Goal: Information Seeking & Learning: Find specific page/section

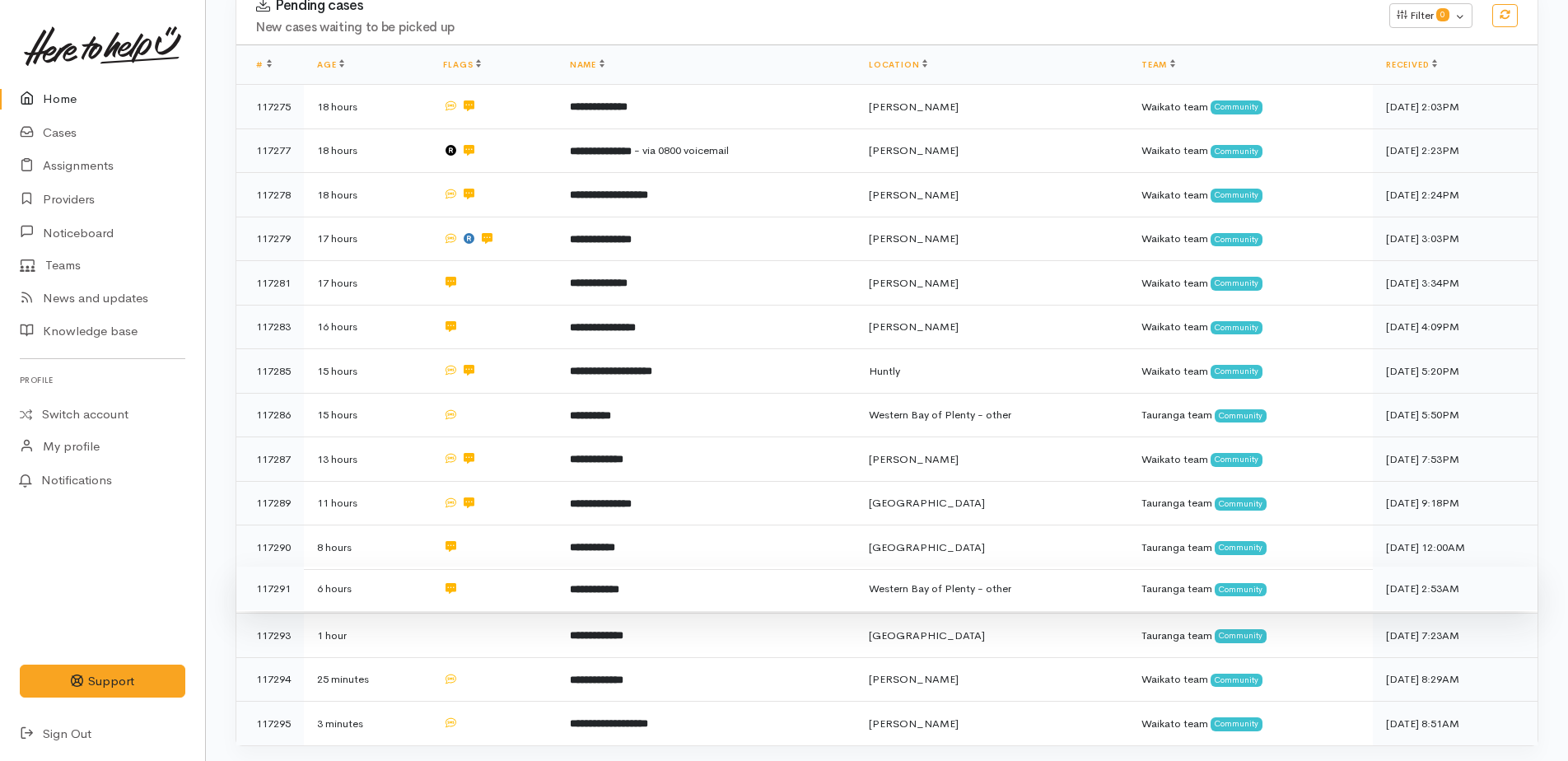
scroll to position [447, 0]
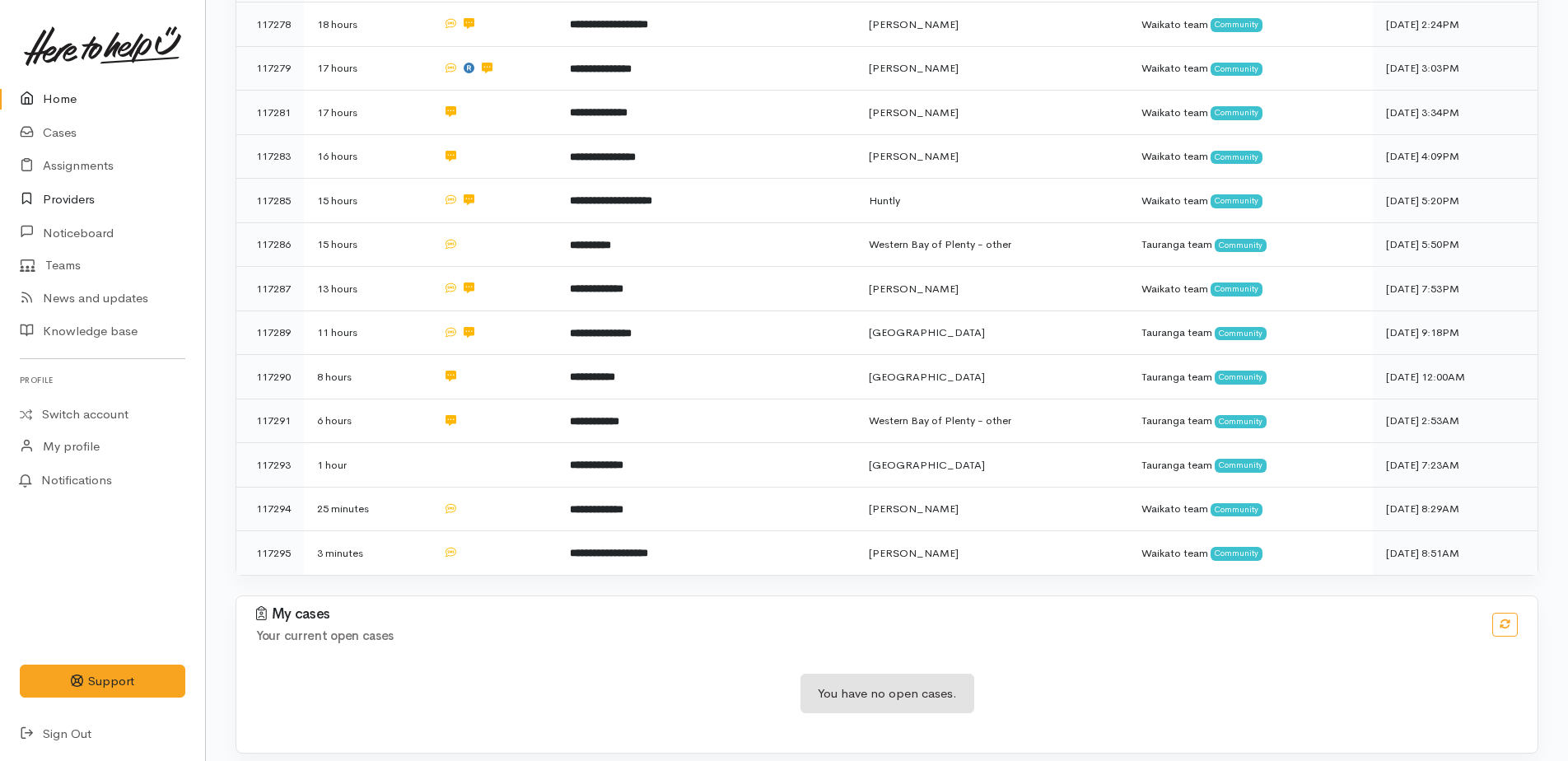
click at [60, 205] on link "Providers" at bounding box center [102, 200] width 205 height 34
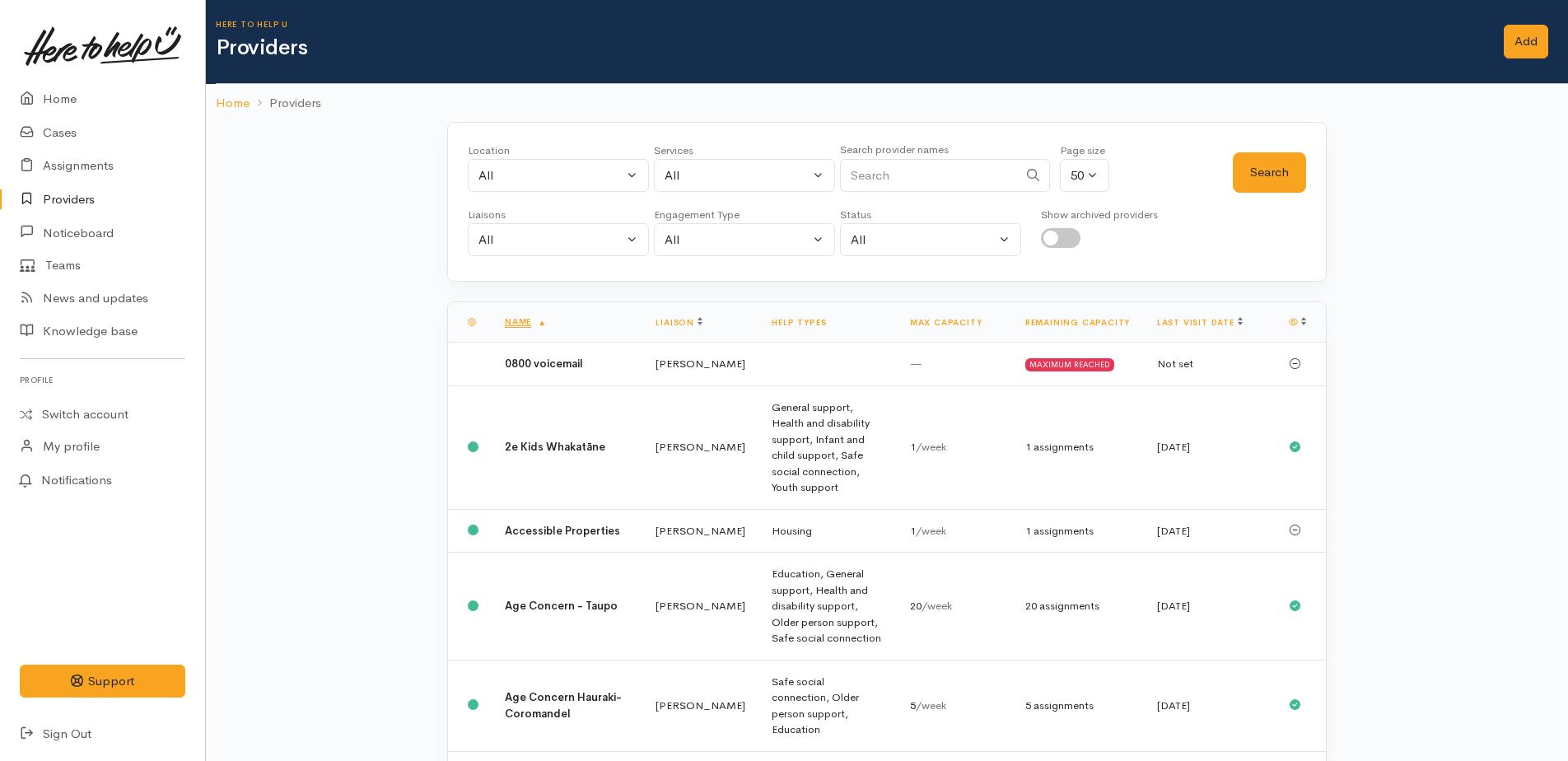
click at [940, 183] on input "Search" at bounding box center [928, 176] width 178 height 34
type input "aimee"
drag, startPoint x: 1263, startPoint y: 178, endPoint x: 1055, endPoint y: 232, distance: 214.9
click at [1263, 180] on button "Search" at bounding box center [1269, 173] width 74 height 40
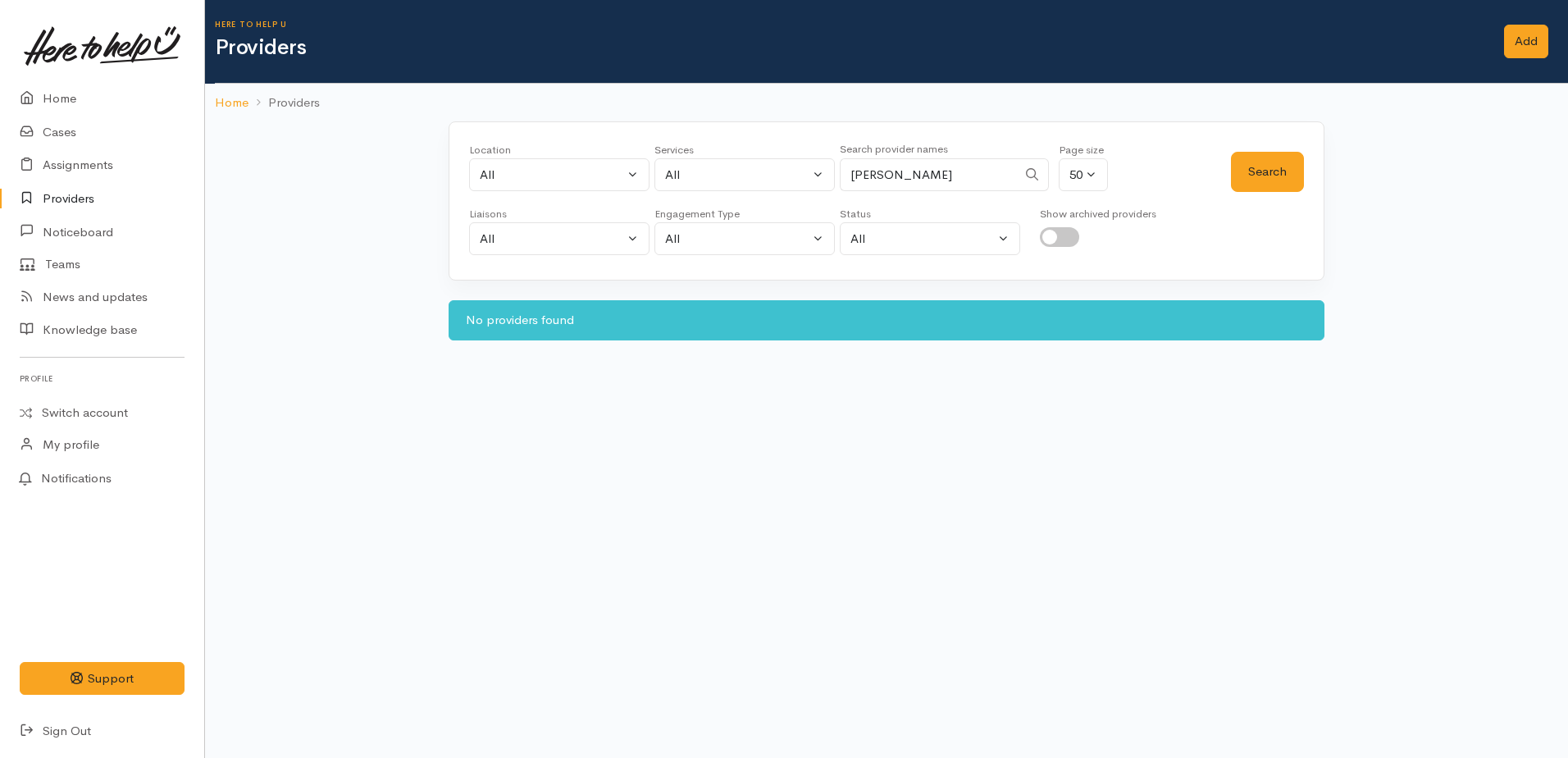
click at [907, 186] on input "aimee" at bounding box center [928, 175] width 177 height 34
drag, startPoint x: 907, startPoint y: 186, endPoint x: 819, endPoint y: 168, distance: 89.8
click at [819, 168] on div "Location All Tauranga Eastern Bay of Plenty - other Kawerau Ōhope Ōpōtiki Whaka…" at bounding box center [850, 172] width 762 height 59
type input "Resonate"
drag, startPoint x: 1230, startPoint y: 162, endPoint x: 1249, endPoint y: 170, distance: 20.6
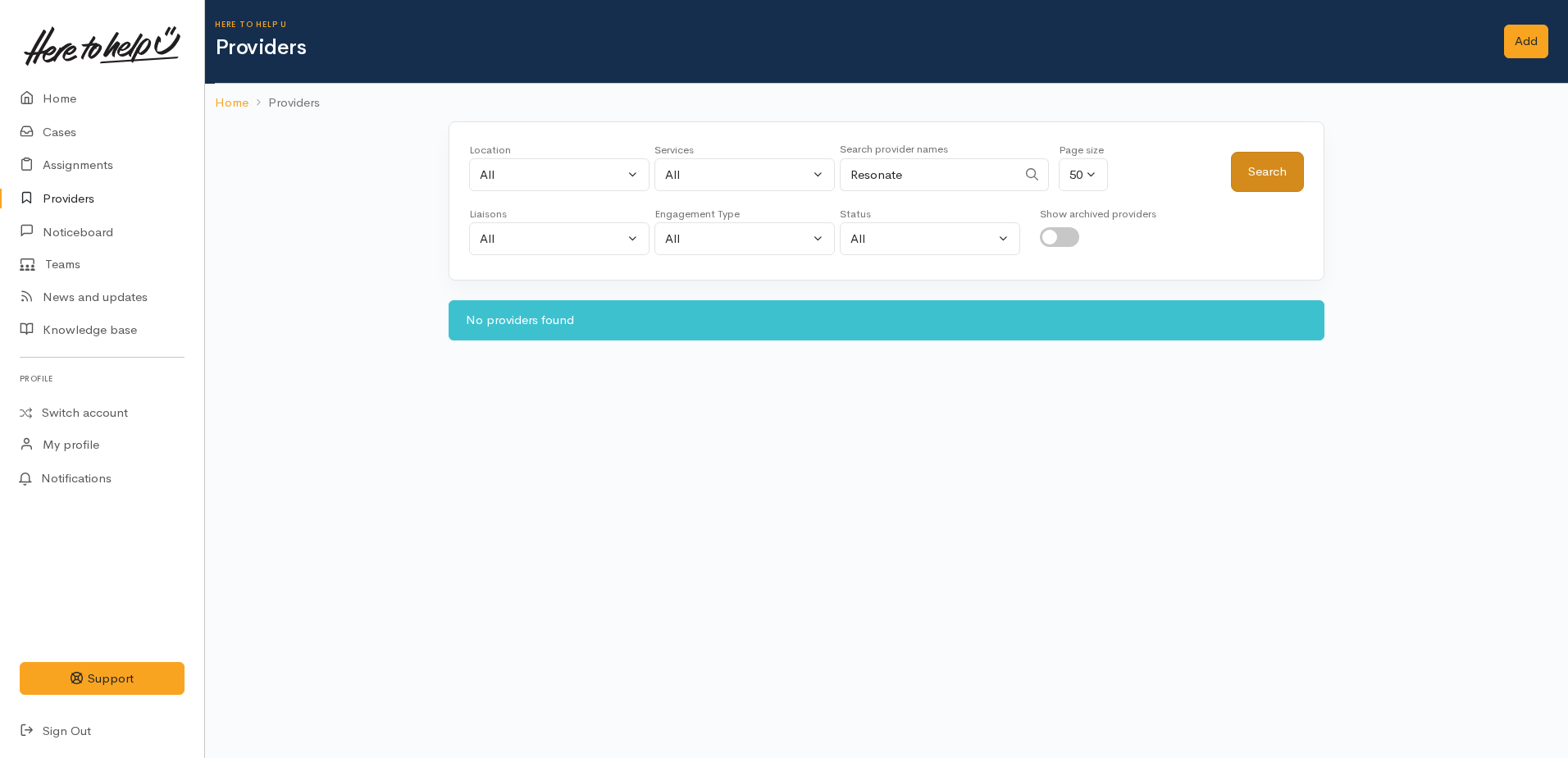
click at [1241, 167] on div "Location All Tauranga Eastern Bay of Plenty - other Kawerau Ōhope Ōpōtiki Whaka…" at bounding box center [887, 172] width 835 height 59
click at [1263, 159] on button "Search" at bounding box center [1268, 172] width 73 height 40
click at [120, 292] on link "News and updates" at bounding box center [102, 297] width 204 height 34
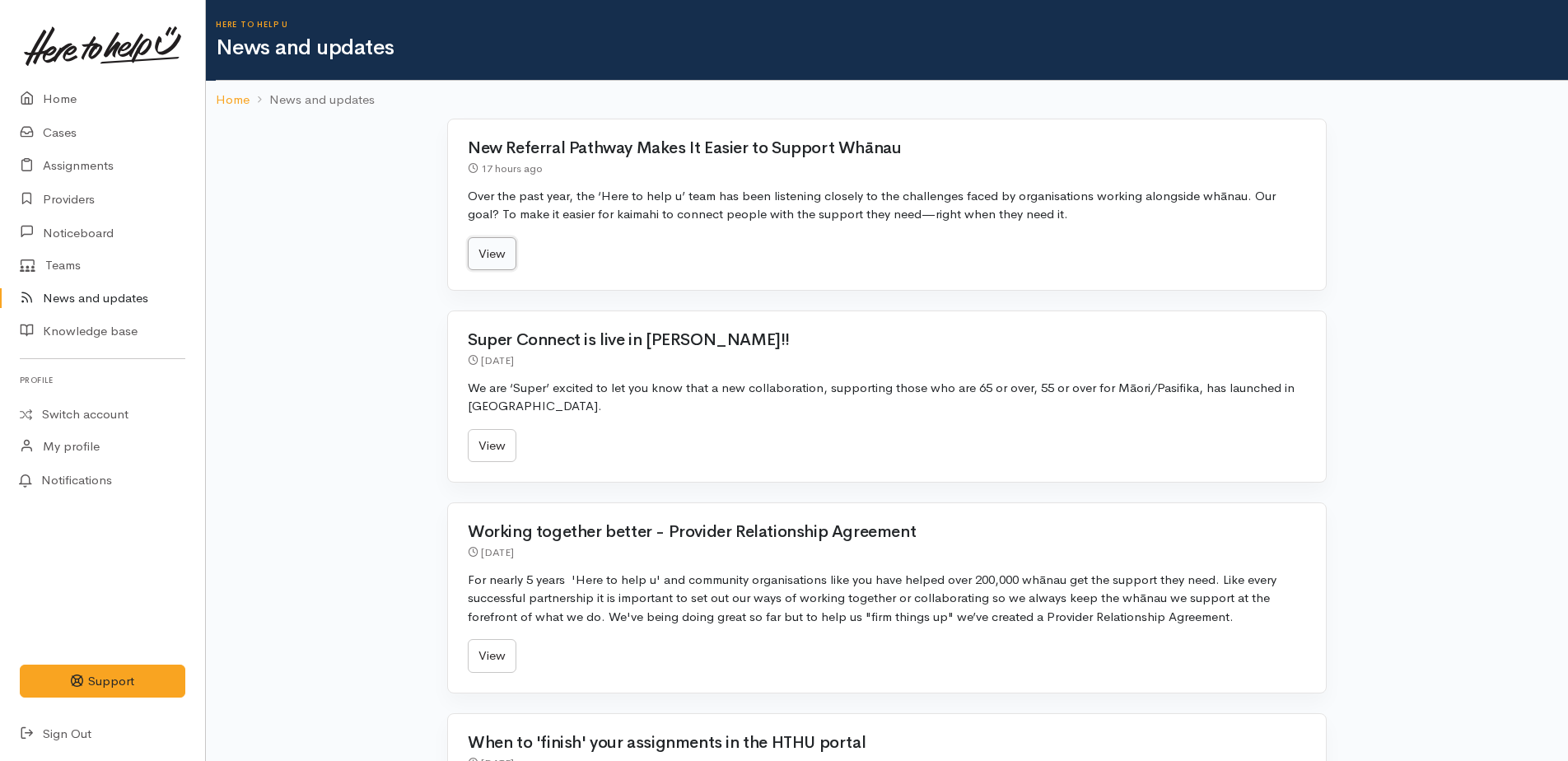
click at [496, 268] on link "View" at bounding box center [491, 254] width 48 height 34
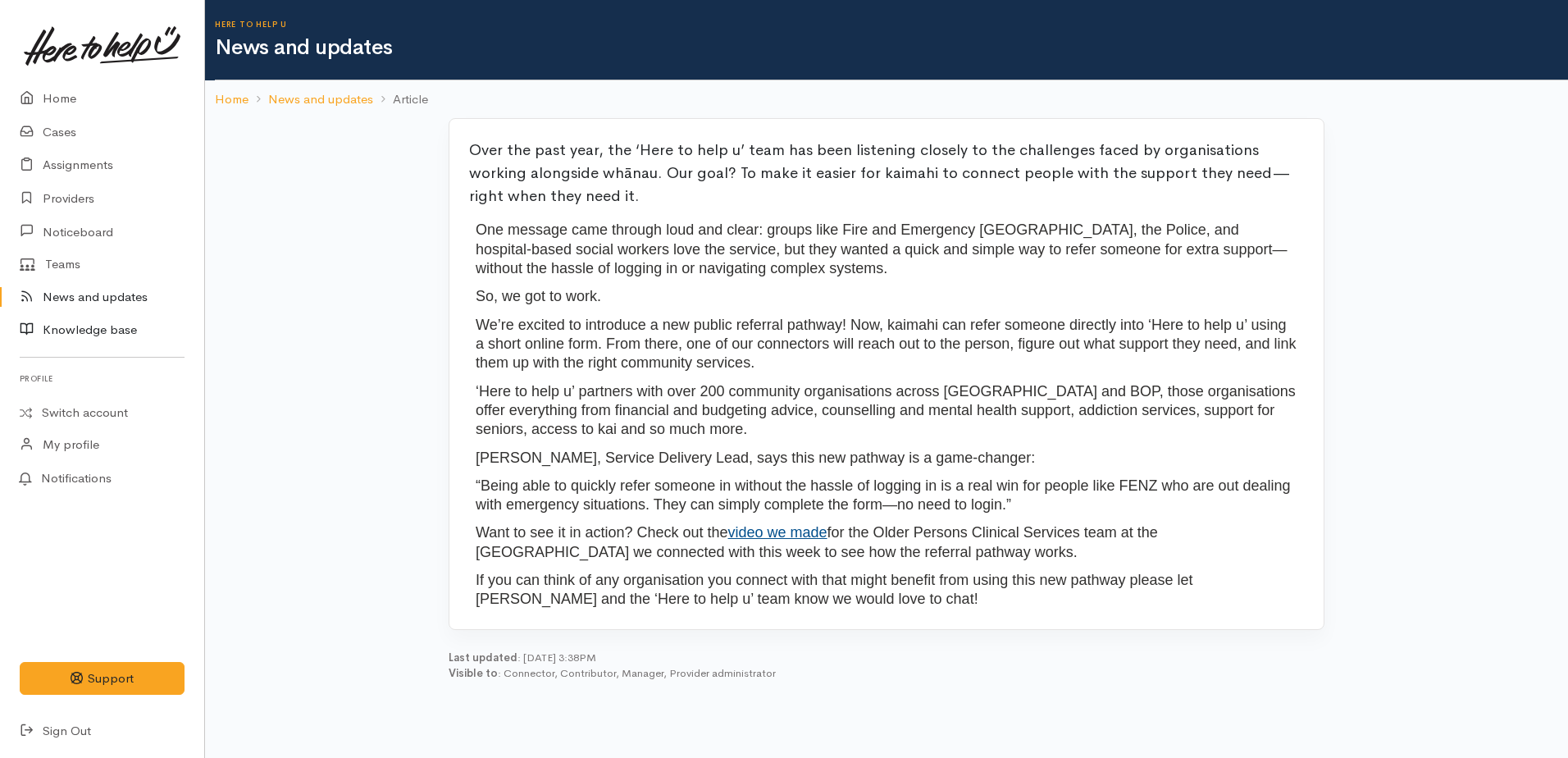
click at [89, 336] on link "Knowledge base" at bounding box center [102, 330] width 204 height 34
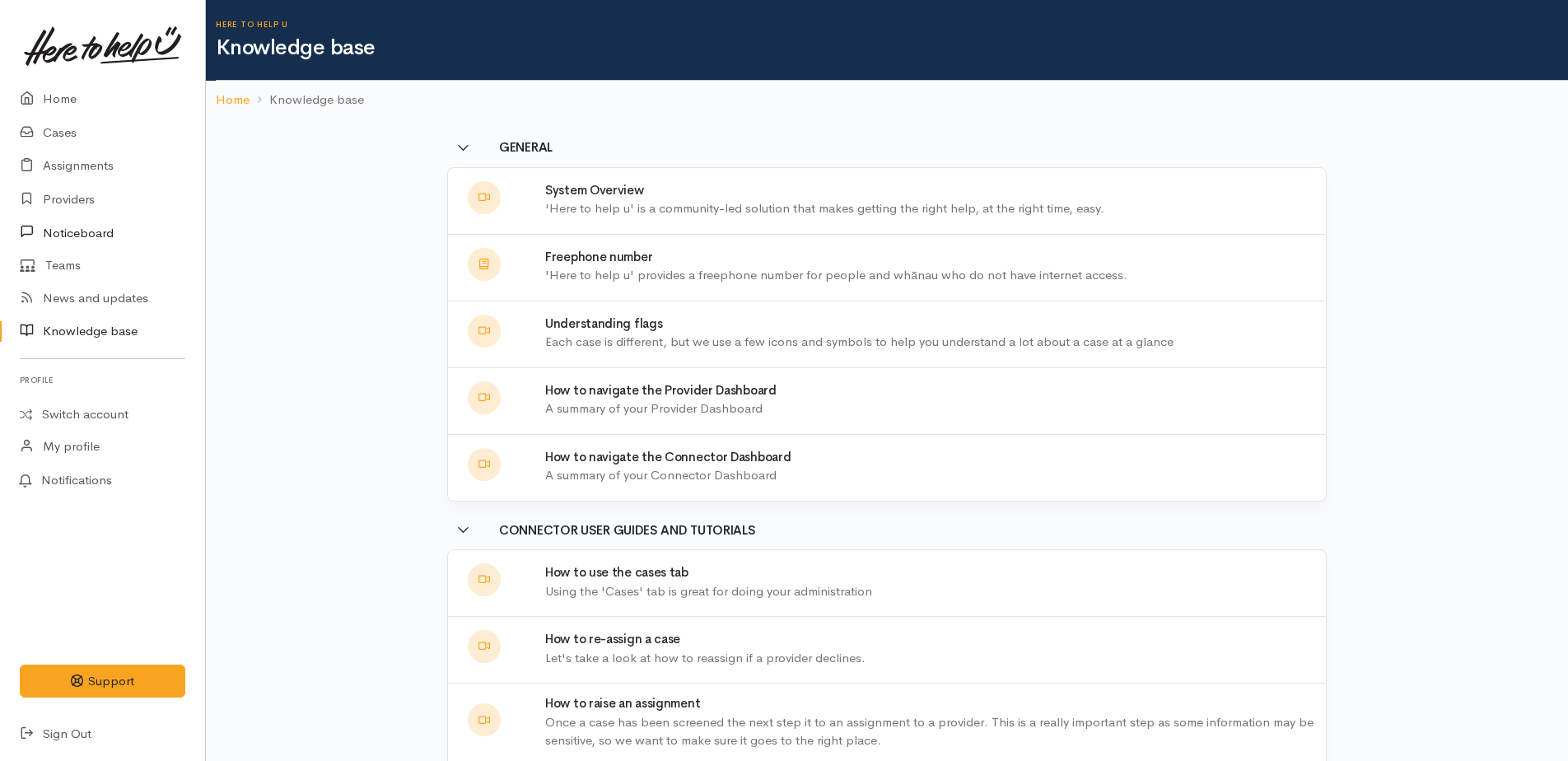
drag, startPoint x: 86, startPoint y: 229, endPoint x: 263, endPoint y: 299, distance: 190.3
click at [85, 228] on link "Noticeboard" at bounding box center [102, 232] width 205 height 34
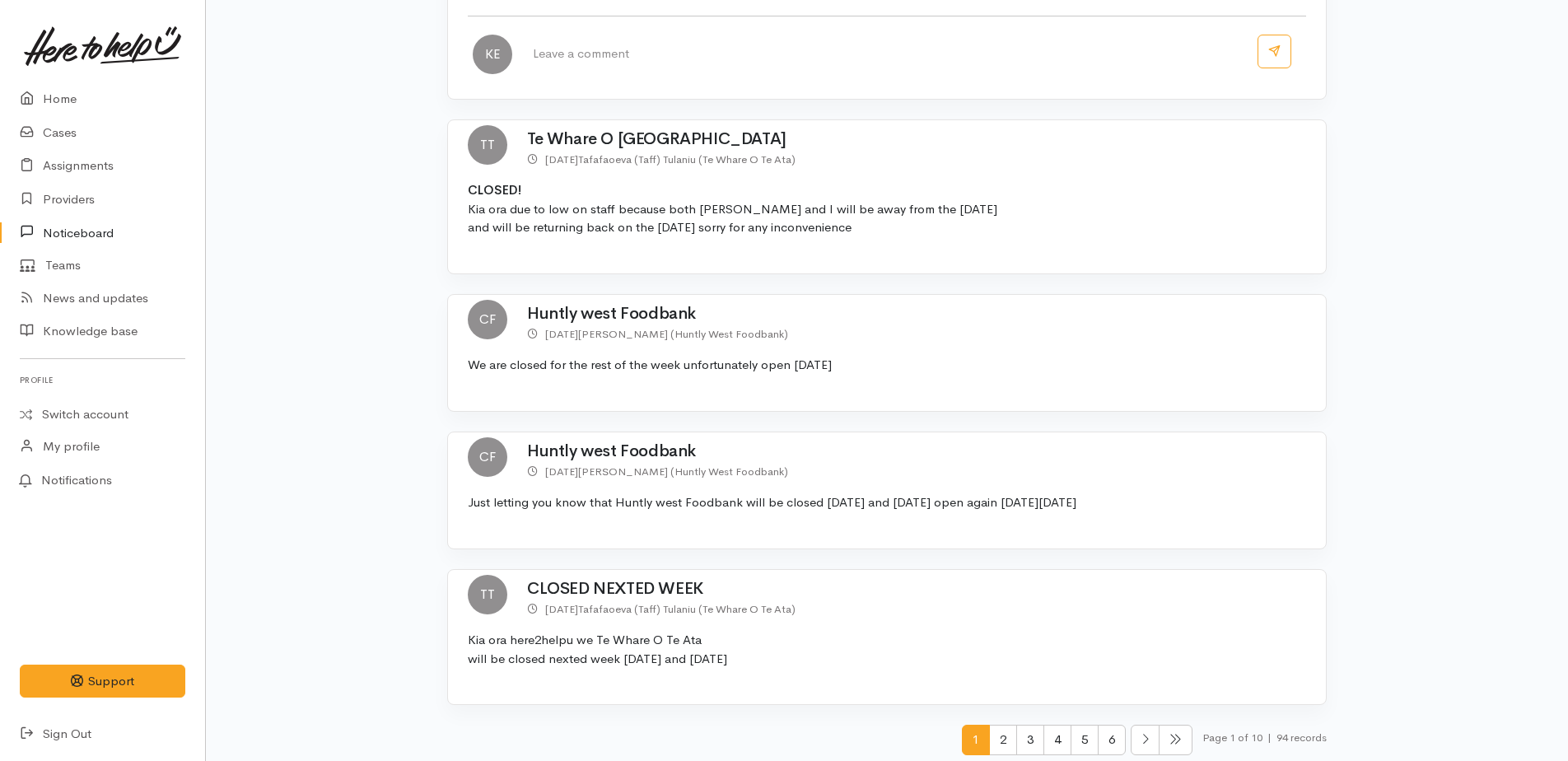
scroll to position [2183, 0]
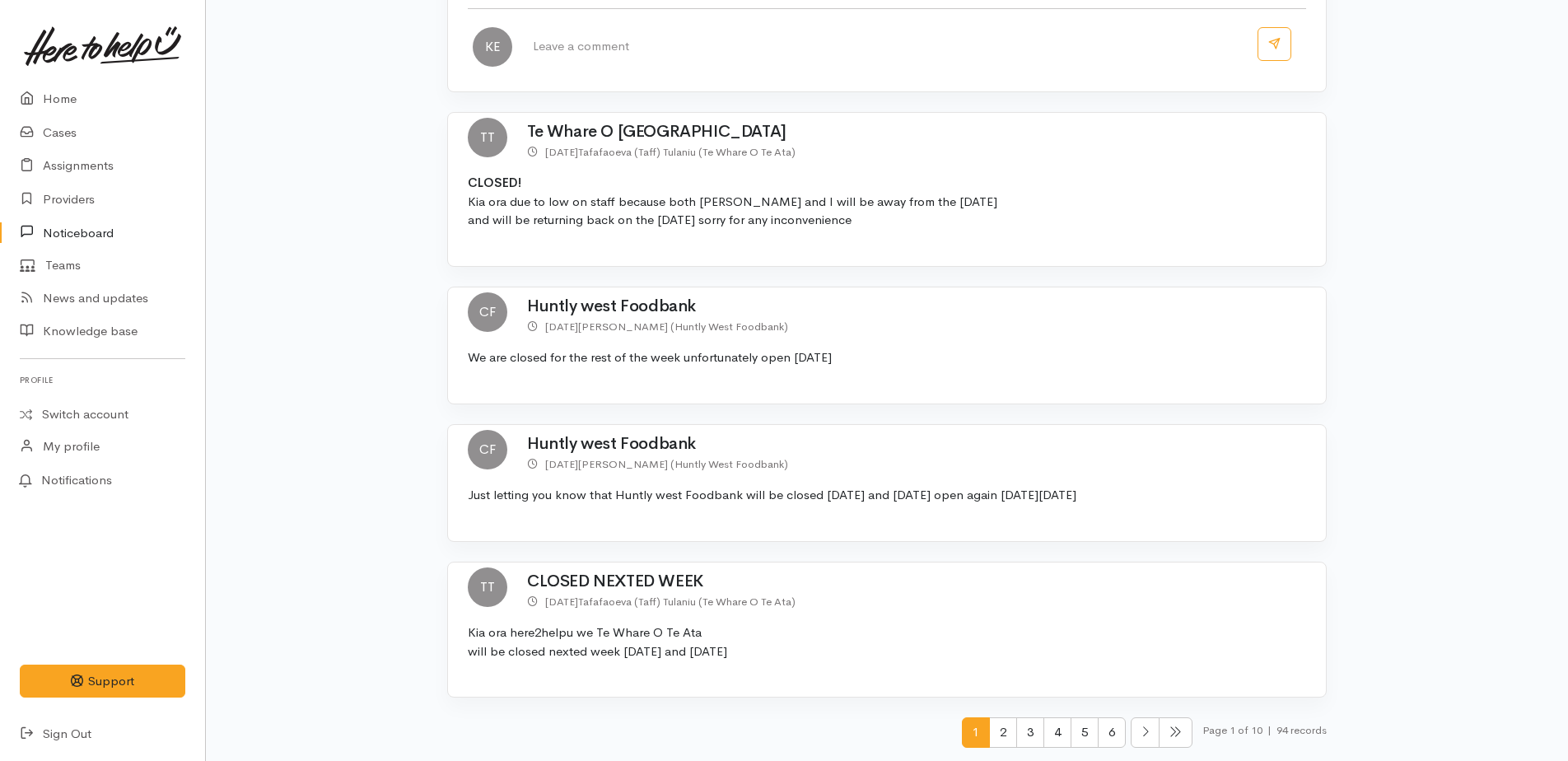
click at [81, 234] on link "Noticeboard" at bounding box center [102, 232] width 205 height 34
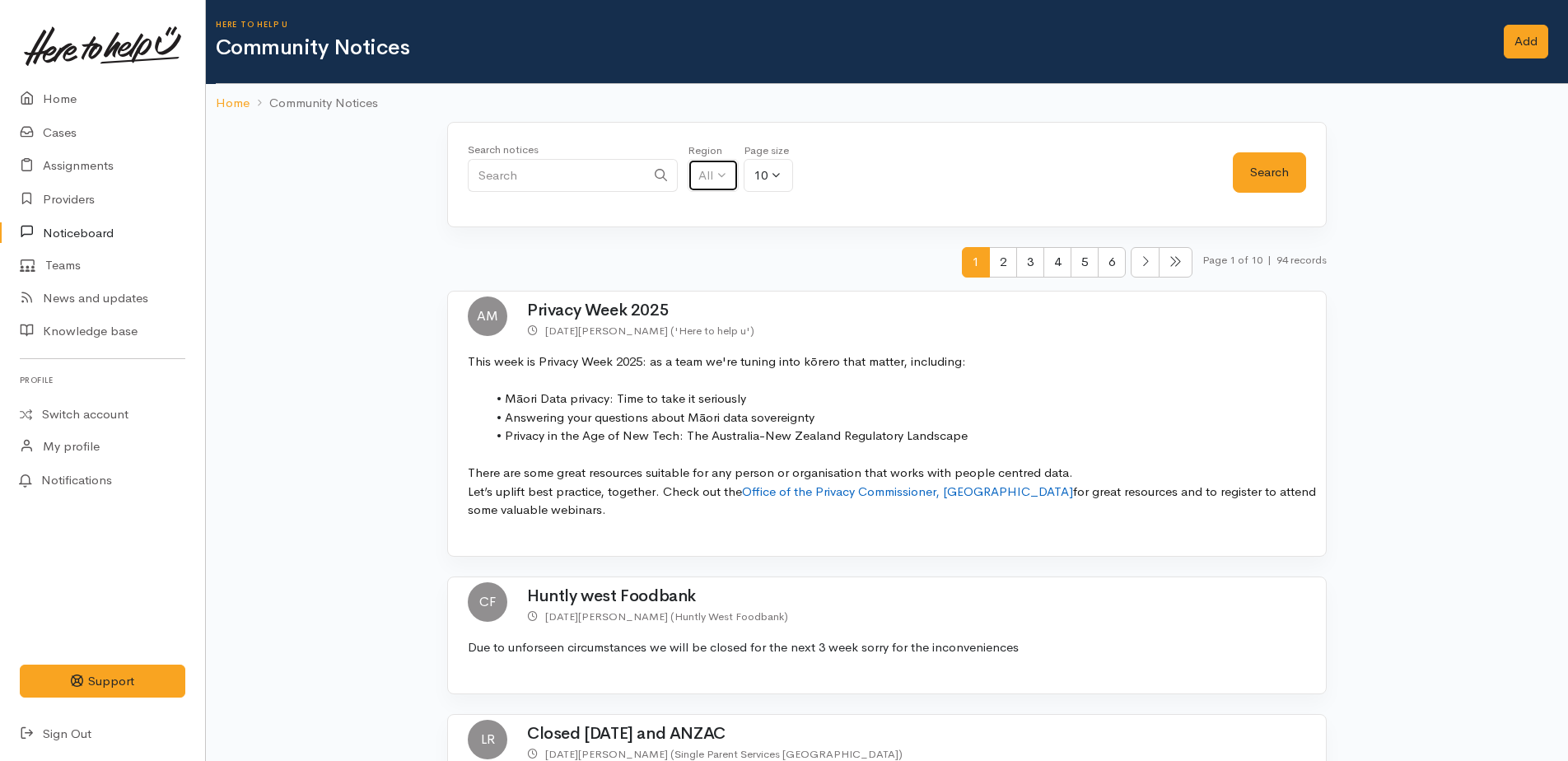
click at [708, 187] on button "All" at bounding box center [713, 176] width 51 height 34
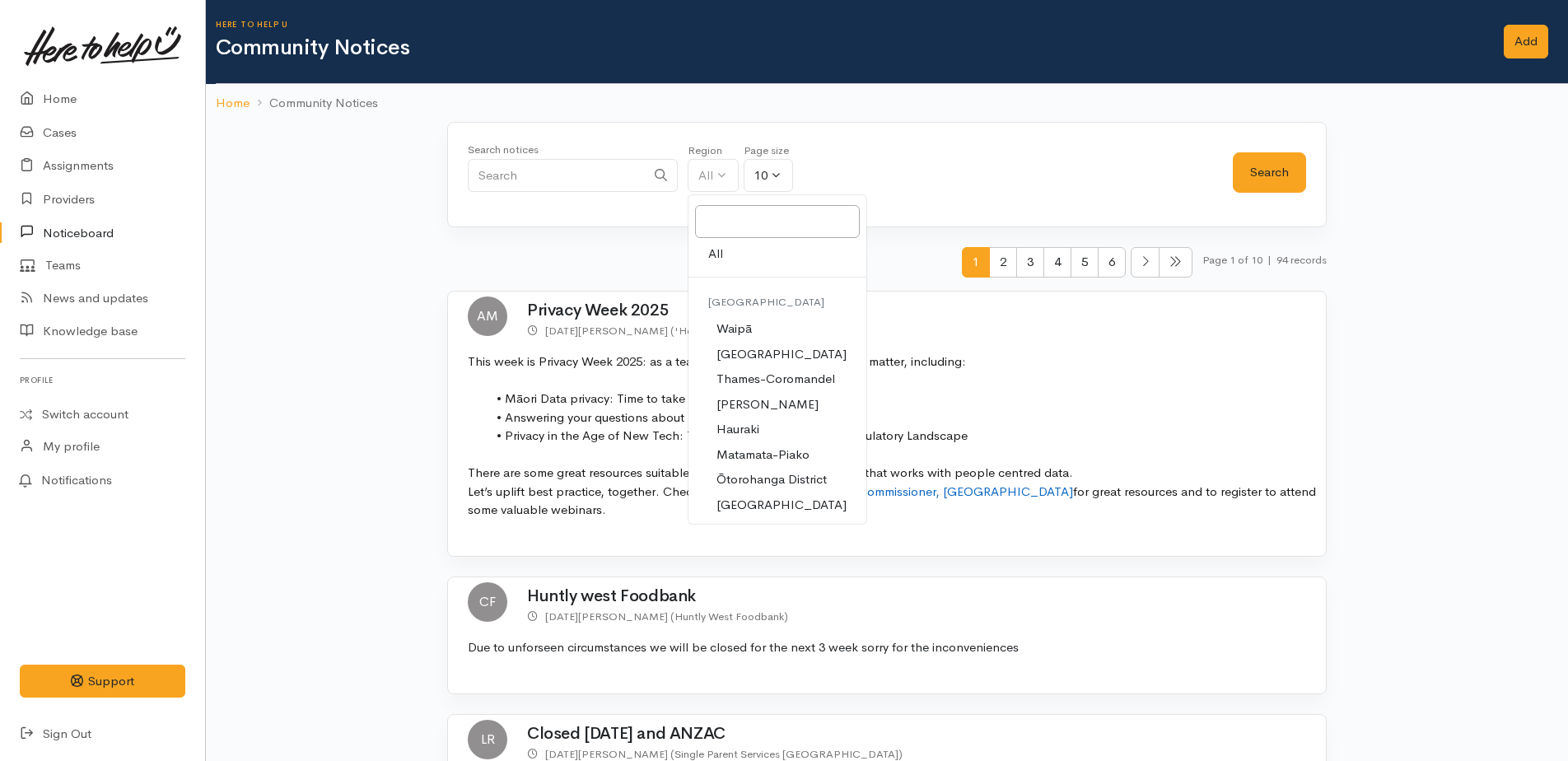
click at [729, 405] on span "[PERSON_NAME]" at bounding box center [767, 405] width 102 height 19
select select "4"
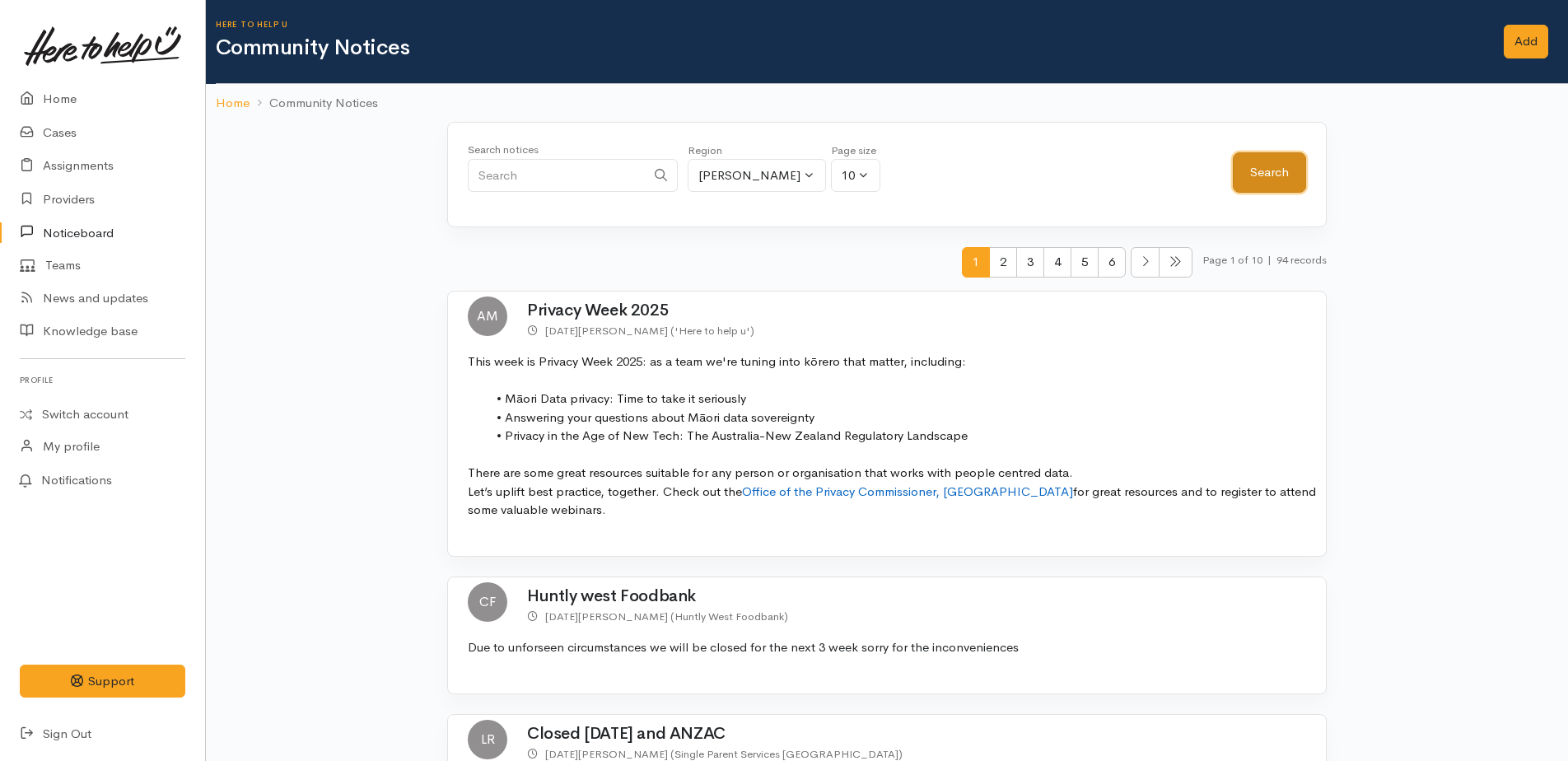
drag, startPoint x: 1244, startPoint y: 168, endPoint x: 1171, endPoint y: 215, distance: 86.8
click at [1234, 174] on button "Search" at bounding box center [1269, 173] width 74 height 40
click at [1544, 38] on link "Add" at bounding box center [1525, 41] width 45 height 34
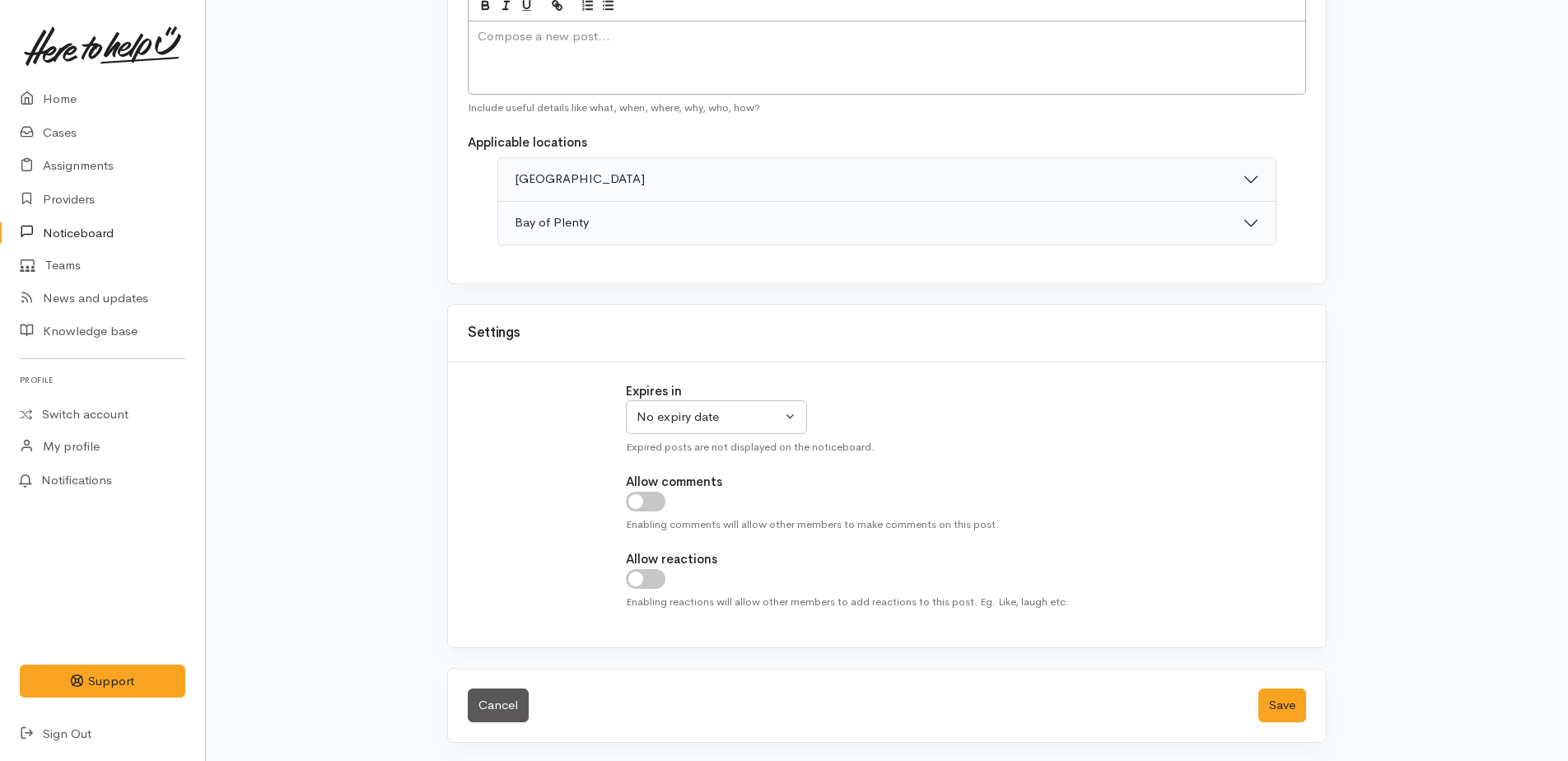
scroll to position [334, 0]
click at [90, 236] on link "Noticeboard" at bounding box center [102, 232] width 205 height 34
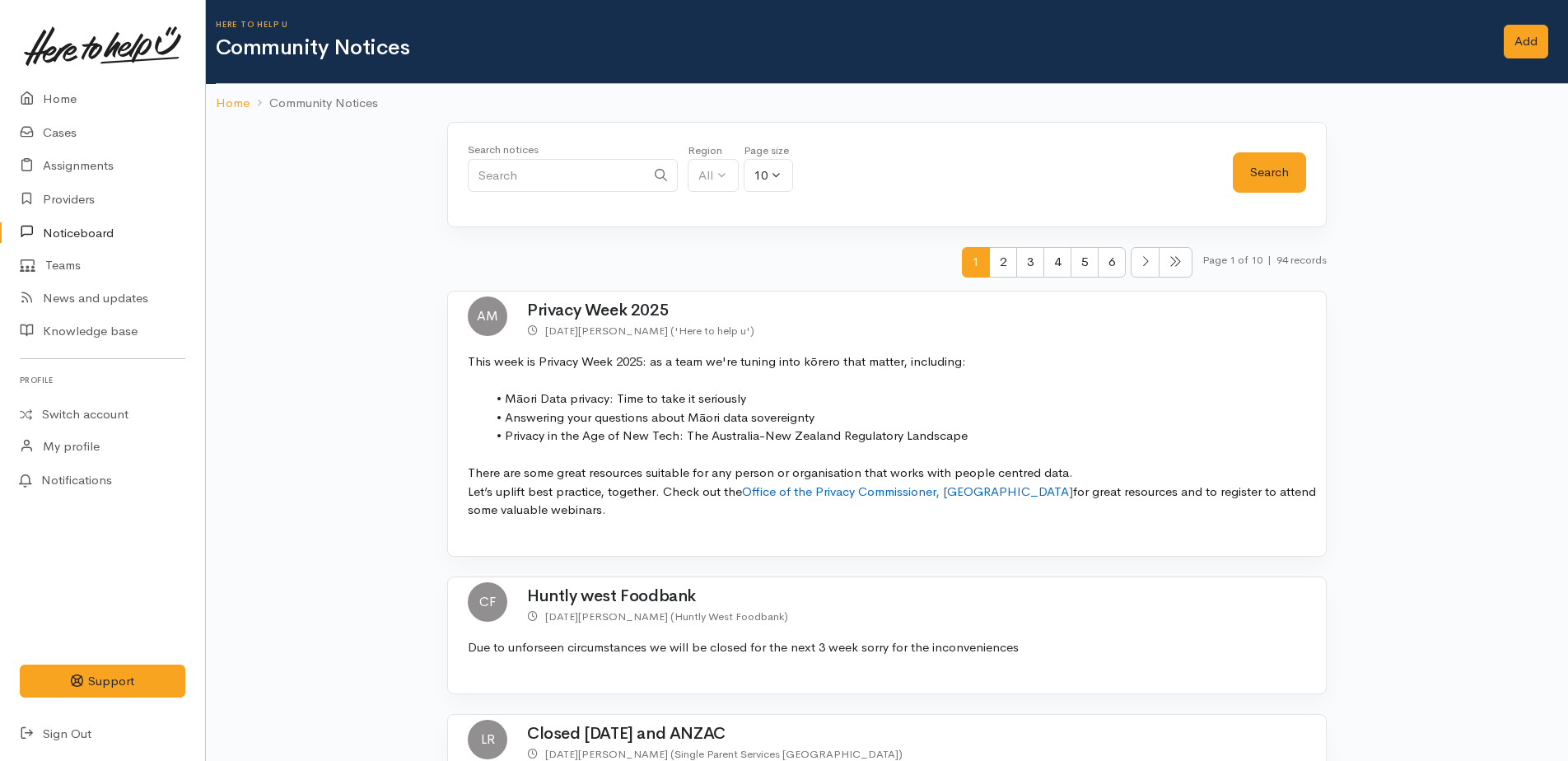
click at [616, 183] on input "Search" at bounding box center [556, 176] width 178 height 34
type input "Resonate Health"
click at [78, 207] on link "Providers" at bounding box center [102, 200] width 205 height 34
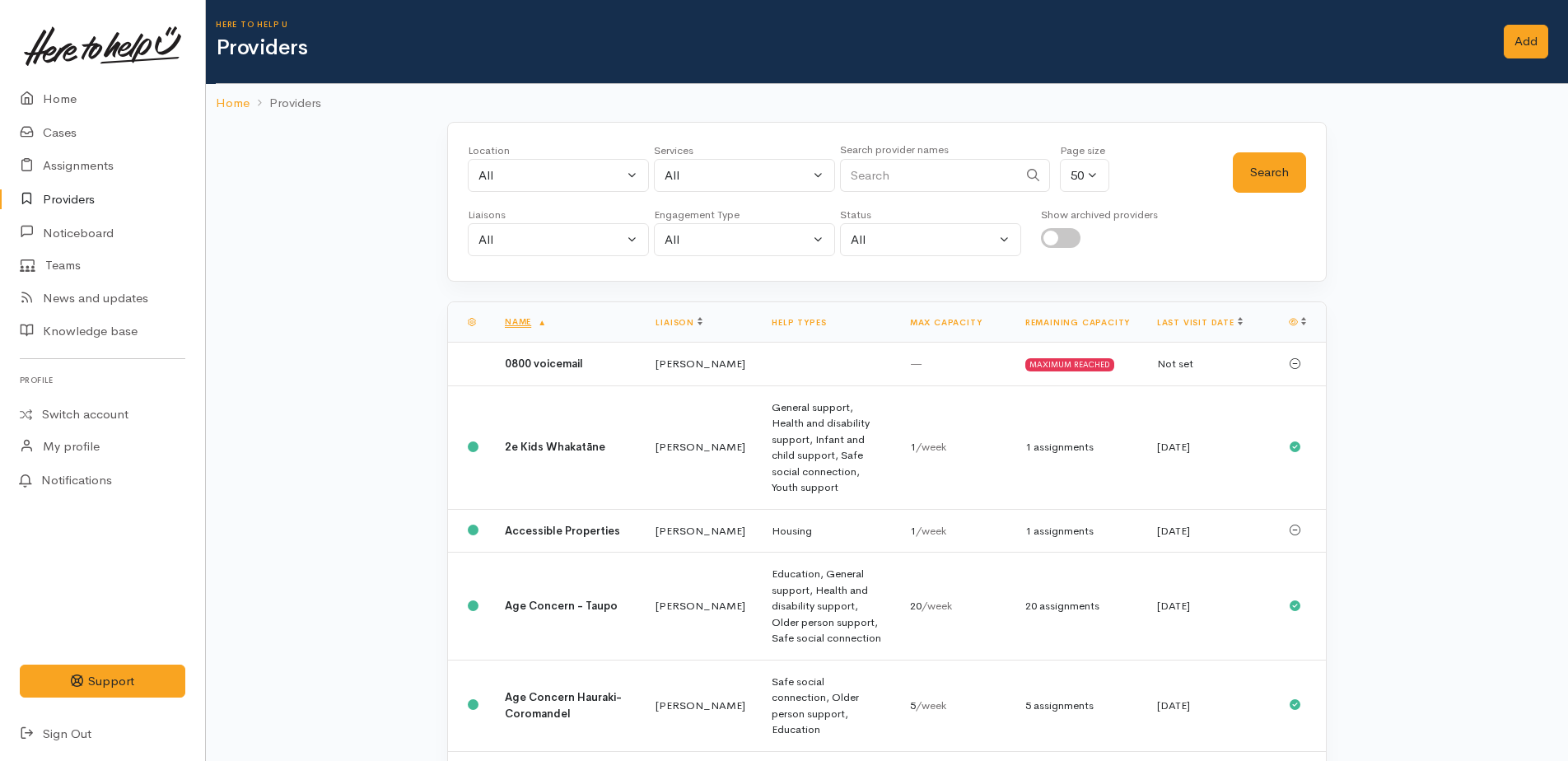
click at [898, 179] on input "Search" at bounding box center [928, 176] width 178 height 34
click at [1027, 173] on icon at bounding box center [1033, 175] width 12 height 12
click at [1027, 176] on icon at bounding box center [1033, 175] width 12 height 12
click at [1299, 166] on button "Search" at bounding box center [1269, 173] width 74 height 40
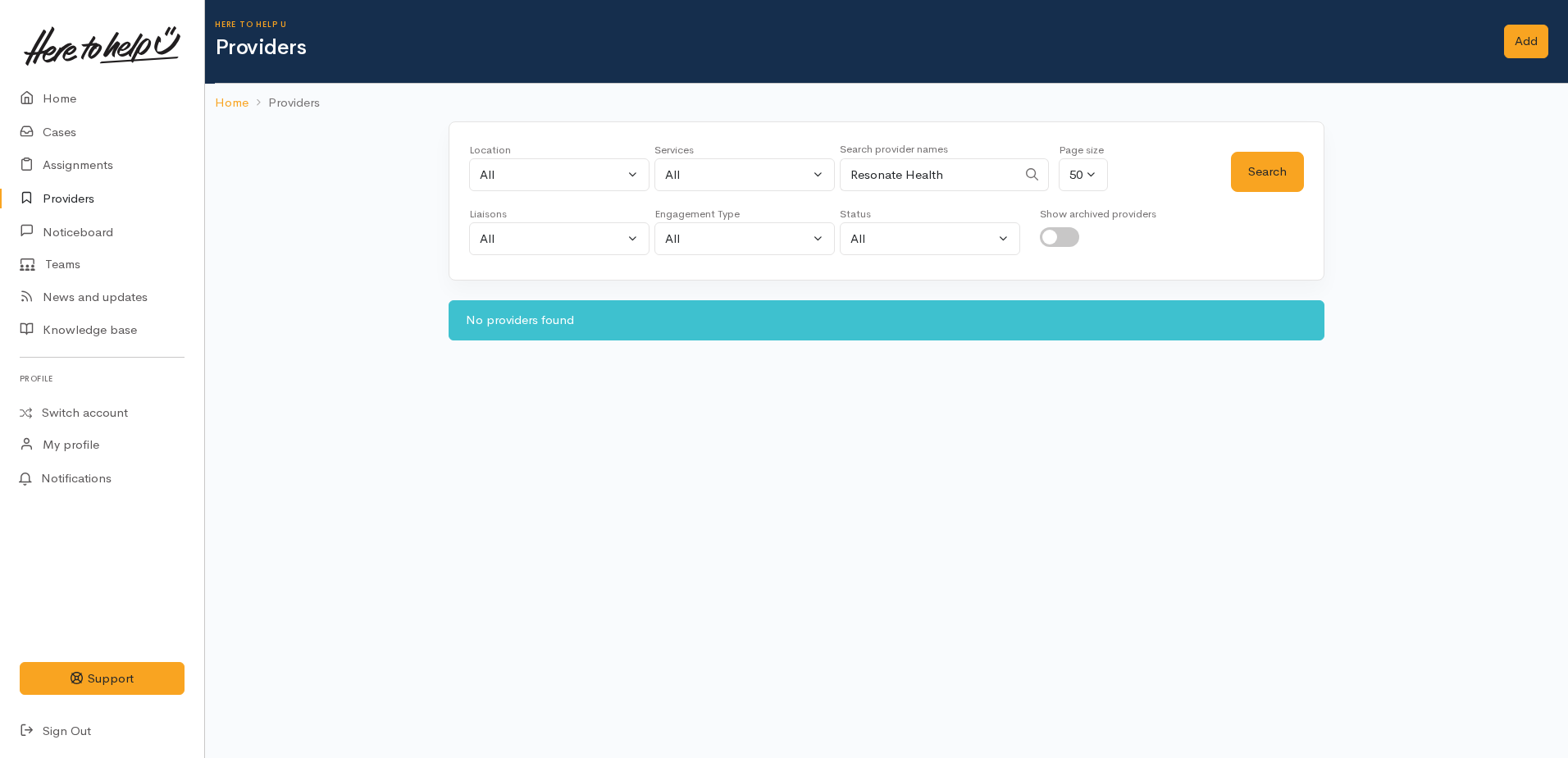
click at [931, 172] on input "Resonate Health" at bounding box center [928, 175] width 177 height 34
drag, startPoint x: 929, startPoint y: 170, endPoint x: 920, endPoint y: 152, distance: 20.1
click at [923, 159] on input "Resonate Health" at bounding box center [928, 175] width 177 height 34
drag, startPoint x: 965, startPoint y: 173, endPoint x: 909, endPoint y: 167, distance: 56.3
click at [909, 167] on input "Resonate Helth" at bounding box center [928, 175] width 177 height 34
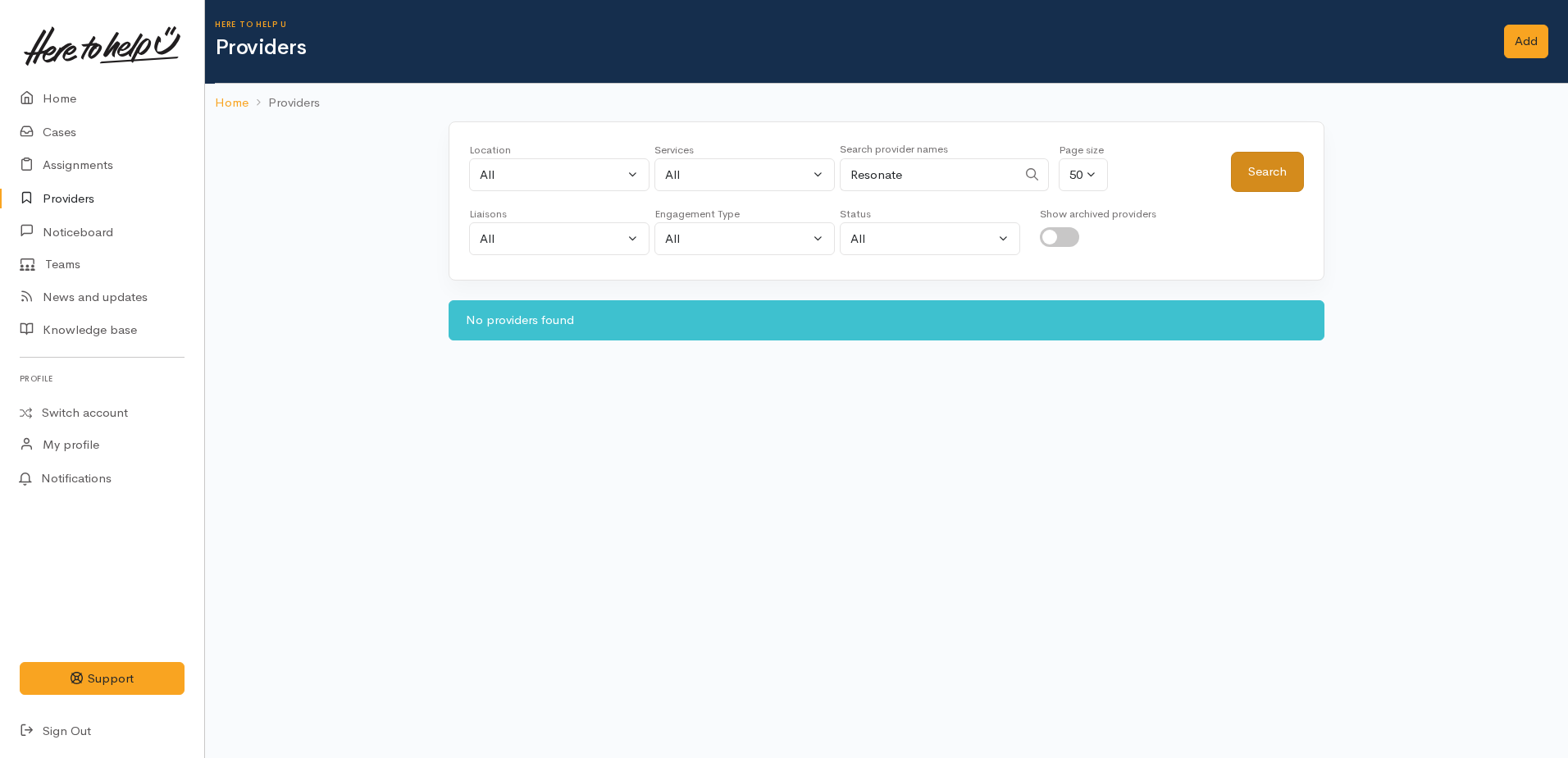
type input "Resonate"
drag, startPoint x: 1248, startPoint y: 169, endPoint x: 1234, endPoint y: 173, distance: 14.6
click at [1249, 169] on button "Search" at bounding box center [1268, 172] width 73 height 40
click at [62, 234] on link "Noticeboard" at bounding box center [102, 231] width 204 height 34
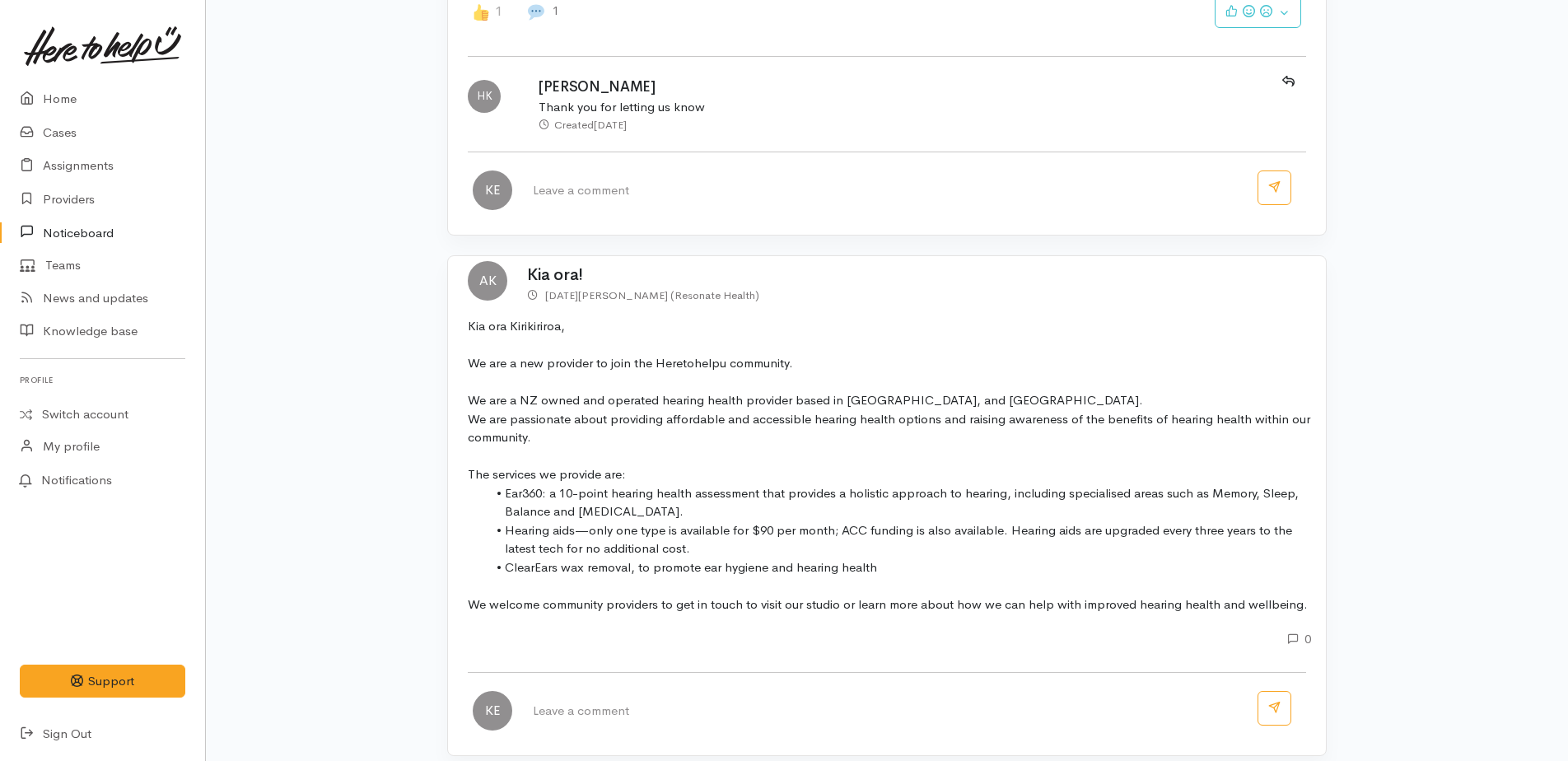
scroll to position [1153, 0]
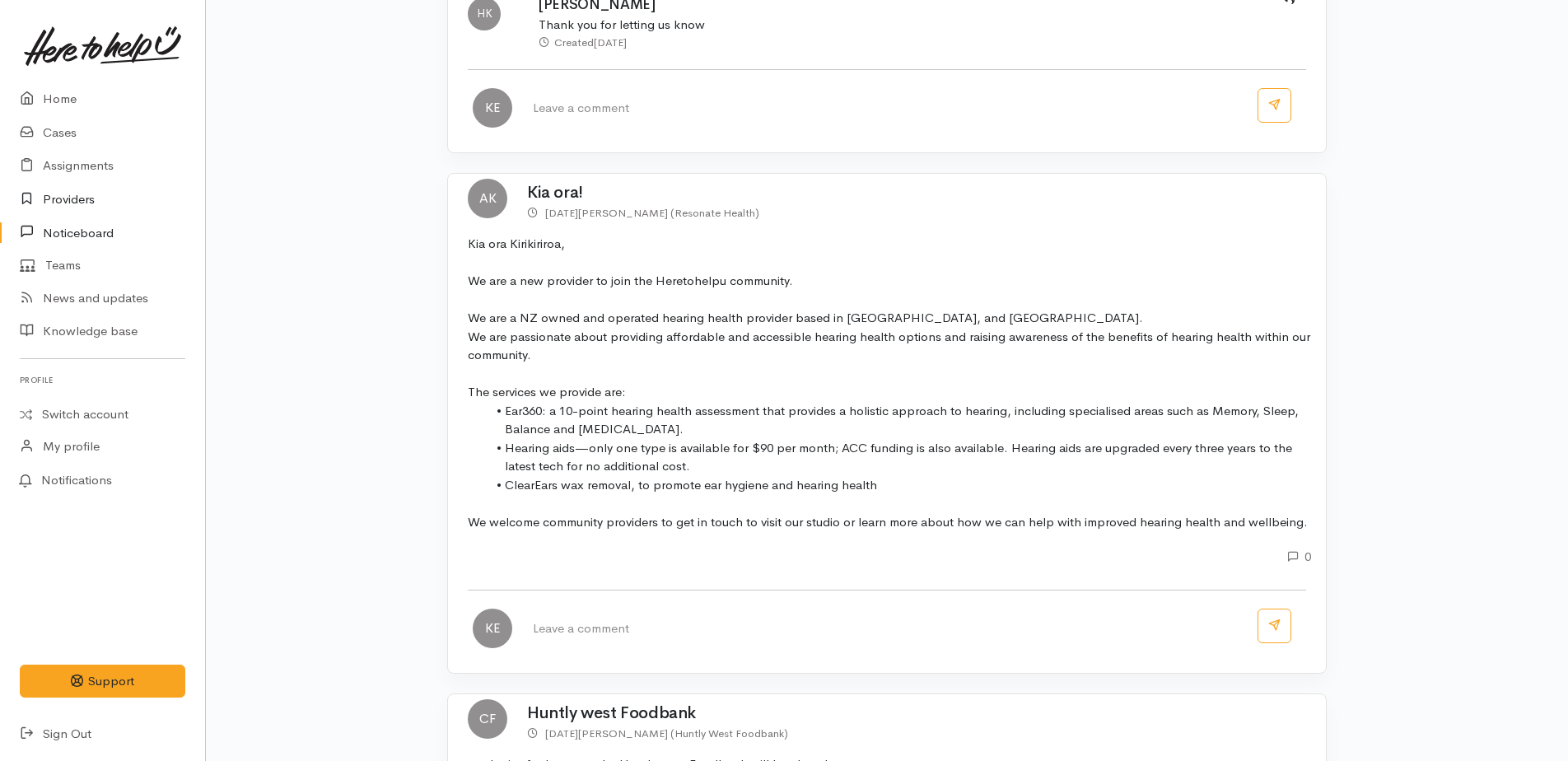
drag, startPoint x: 74, startPoint y: 201, endPoint x: 252, endPoint y: 229, distance: 180.2
click at [74, 201] on link "Providers" at bounding box center [102, 200] width 205 height 34
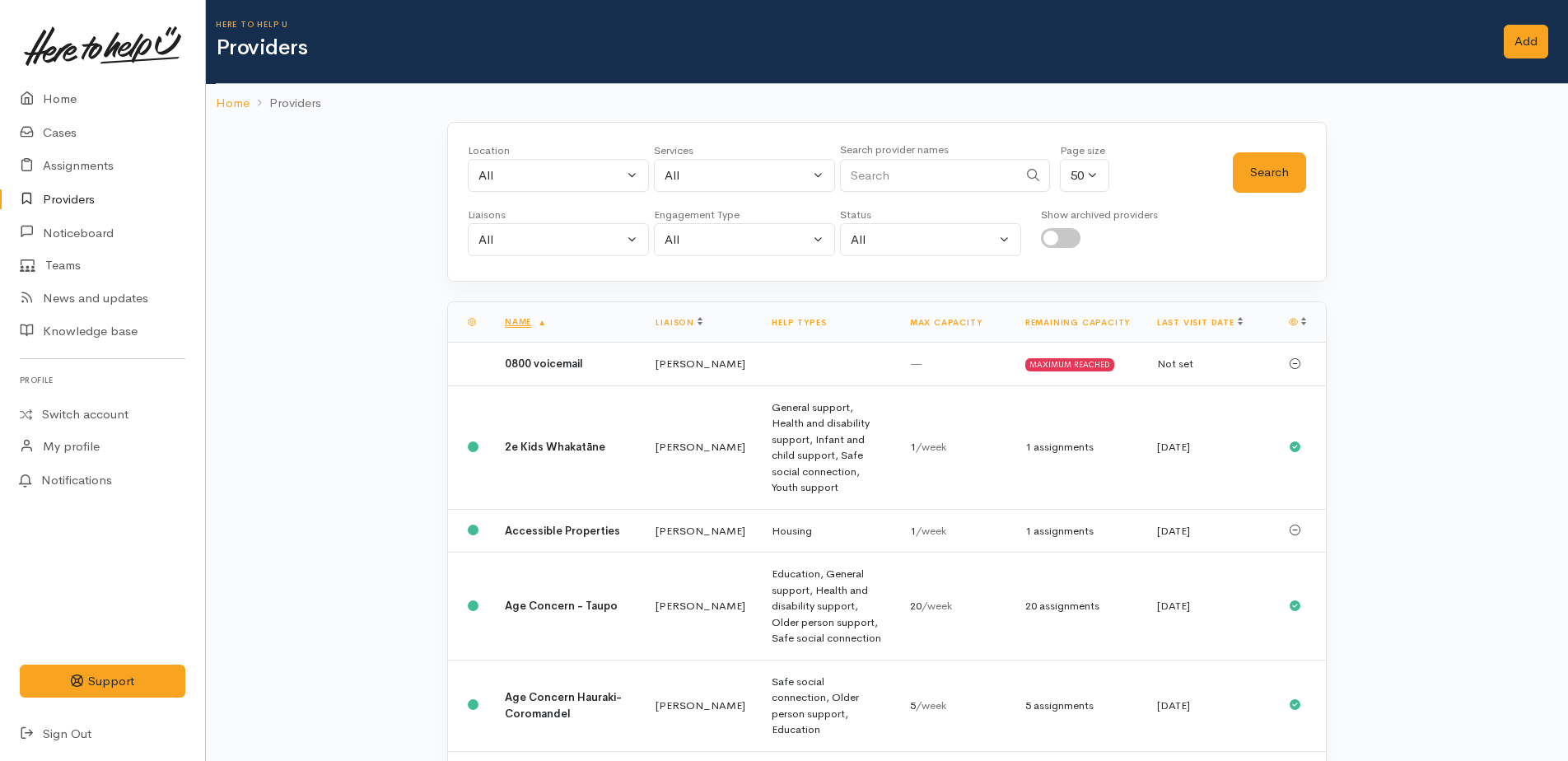
click at [911, 178] on input "Search" at bounding box center [928, 176] width 178 height 34
type input "hamilton combined"
click at [1027, 175] on icon at bounding box center [1033, 175] width 12 height 12
click at [1297, 174] on button "Search" at bounding box center [1269, 173] width 74 height 40
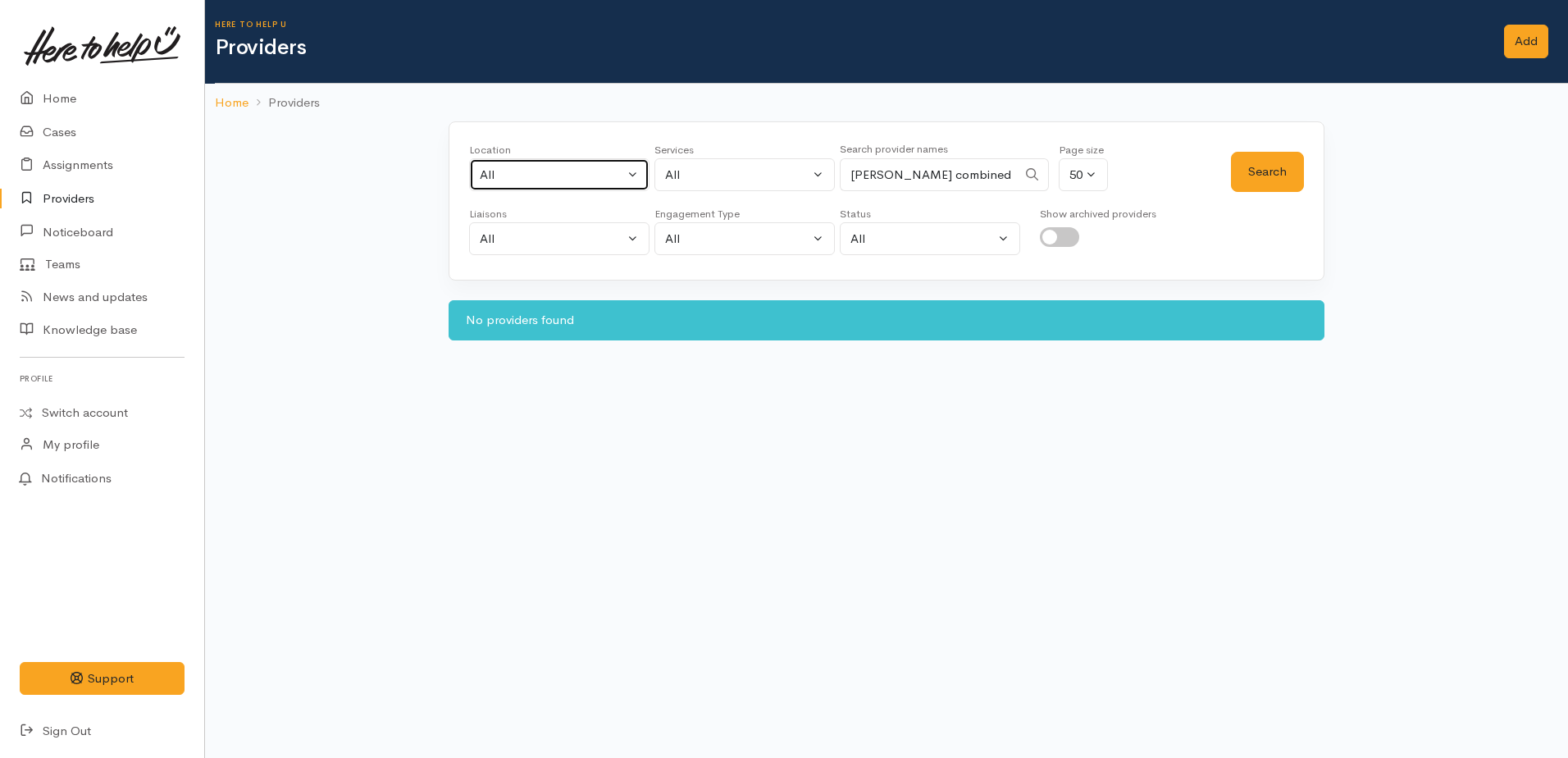
click at [598, 174] on div "All" at bounding box center [552, 175] width 145 height 19
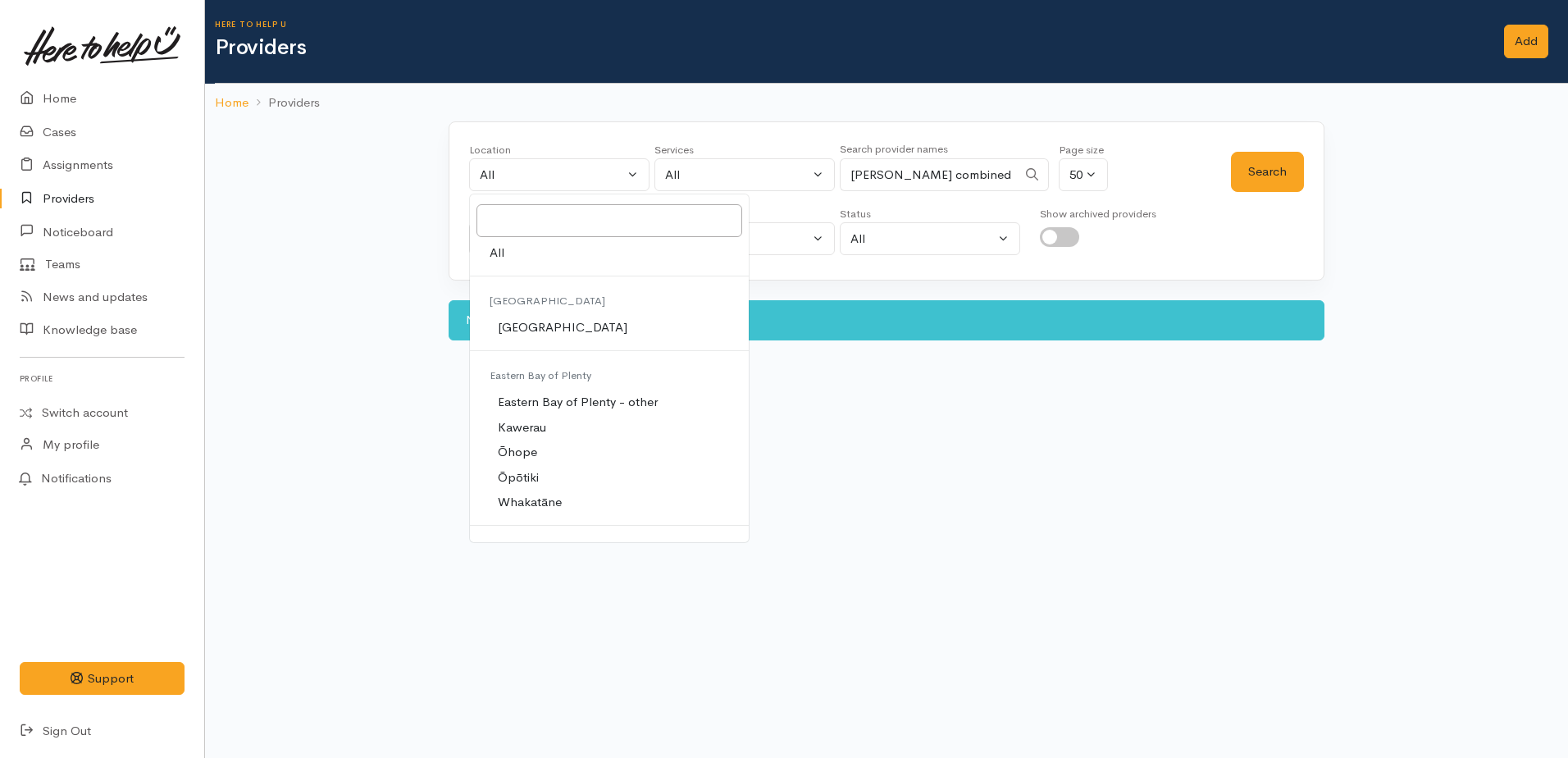
drag, startPoint x: 357, startPoint y: 480, endPoint x: 848, endPoint y: 167, distance: 582.3
click at [375, 468] on body "Support Feedback I've got something to say" at bounding box center [784, 379] width 1568 height 758
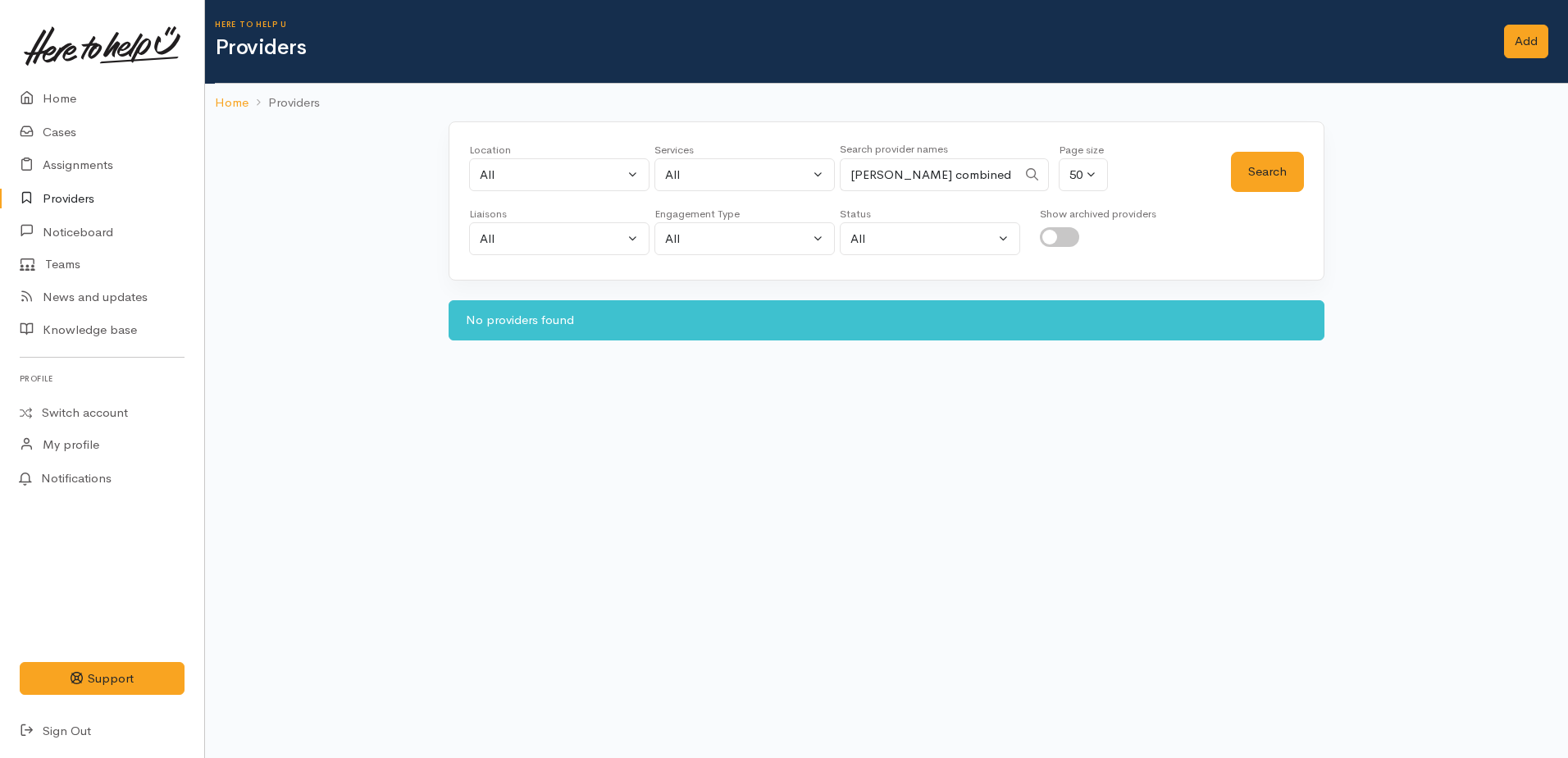
click at [1026, 174] on icon at bounding box center [1033, 174] width 12 height 12
click at [48, 208] on link "Providers" at bounding box center [102, 199] width 204 height 34
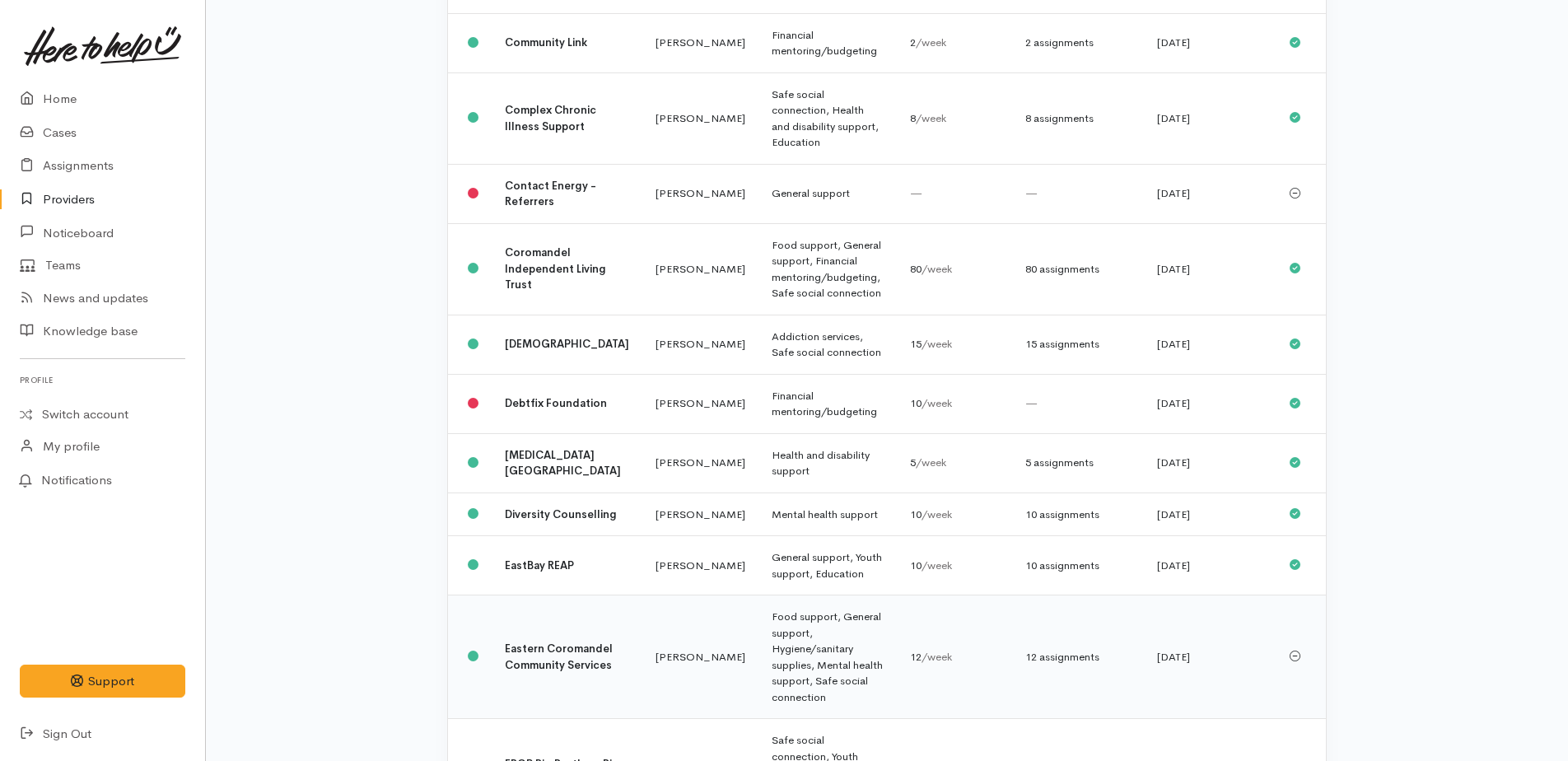
scroll to position [3317, 0]
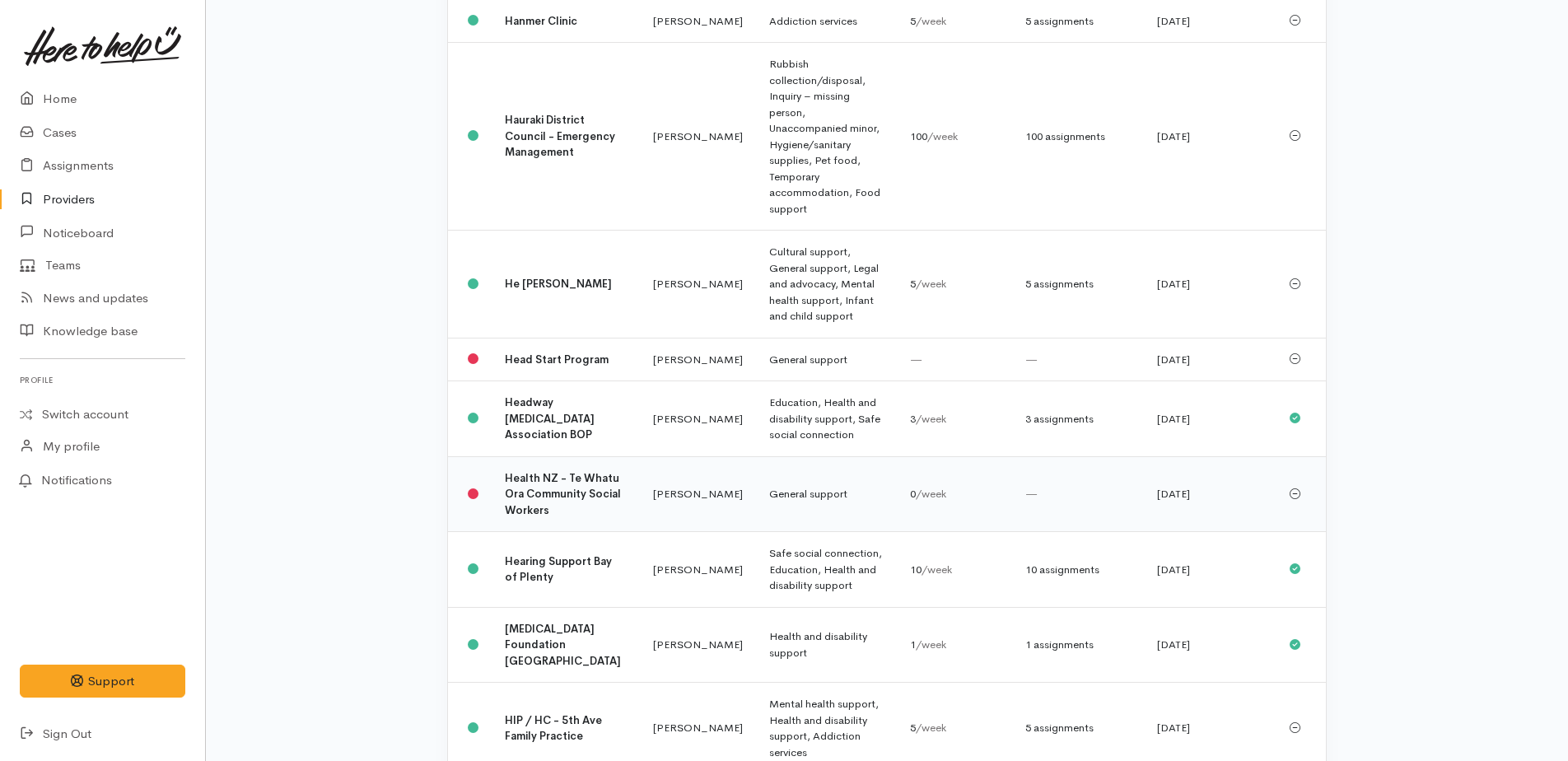
scroll to position [2718, 0]
click at [546, 711] on b "HIP / HC - 5th Ave Family Practice" at bounding box center [553, 726] width 97 height 31
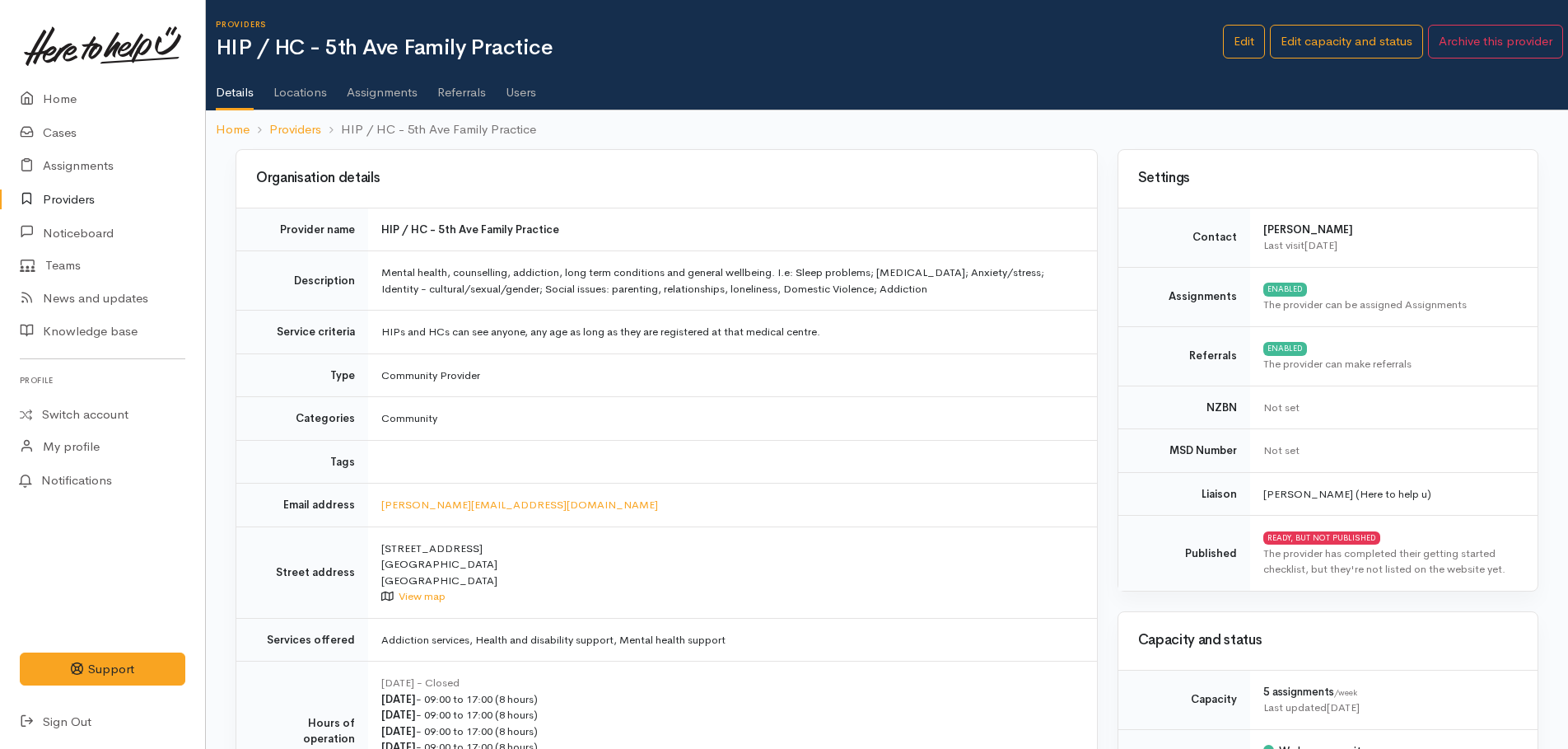
click at [82, 190] on link "Providers" at bounding box center [102, 200] width 205 height 34
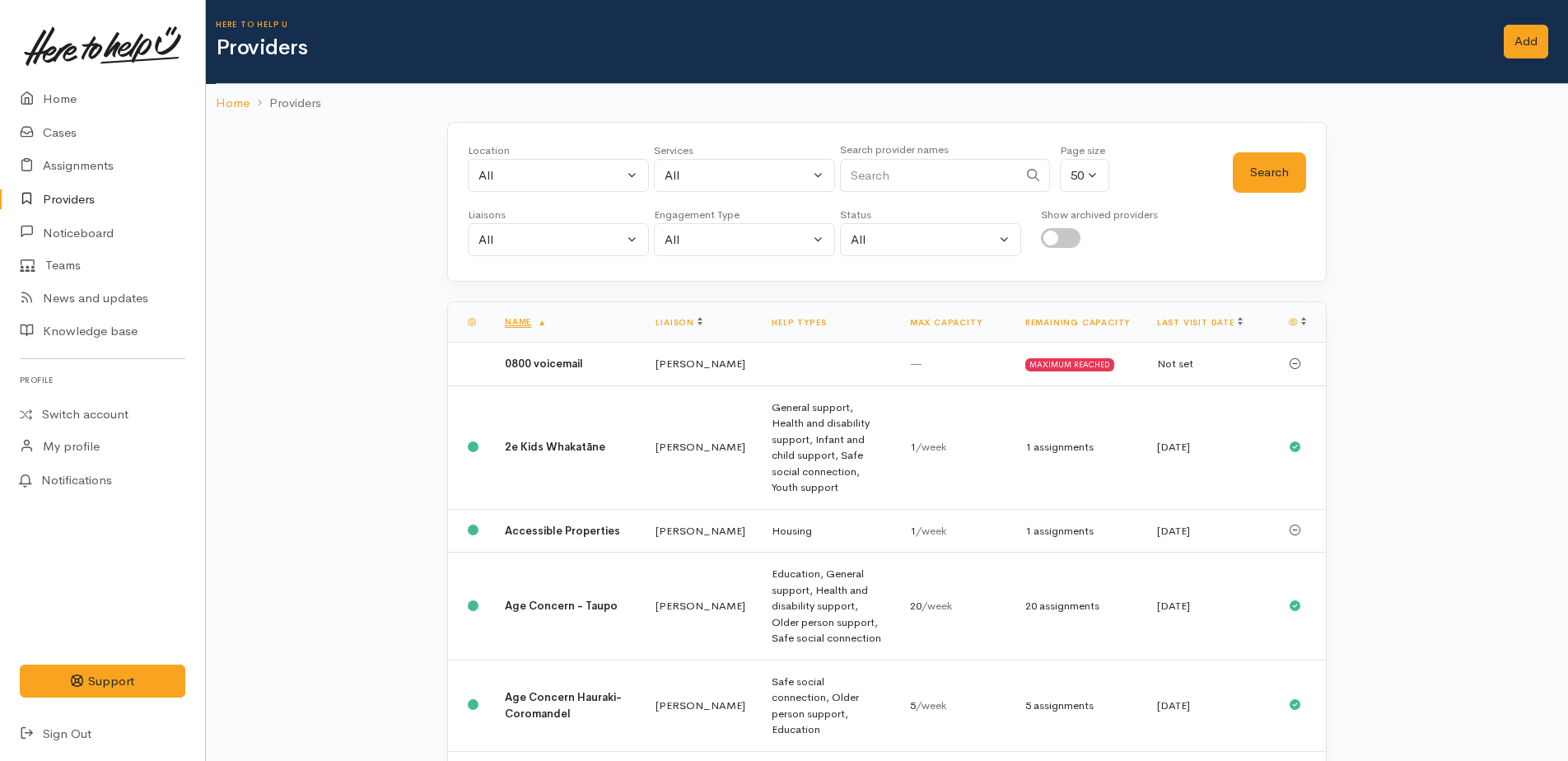
click at [961, 179] on input "Search" at bounding box center [928, 176] width 178 height 34
type input "multicultural"
click at [1017, 172] on div at bounding box center [1034, 176] width 33 height 34
click at [1027, 173] on icon at bounding box center [1033, 175] width 12 height 12
drag, startPoint x: 1286, startPoint y: 173, endPoint x: 1330, endPoint y: 551, distance: 380.6
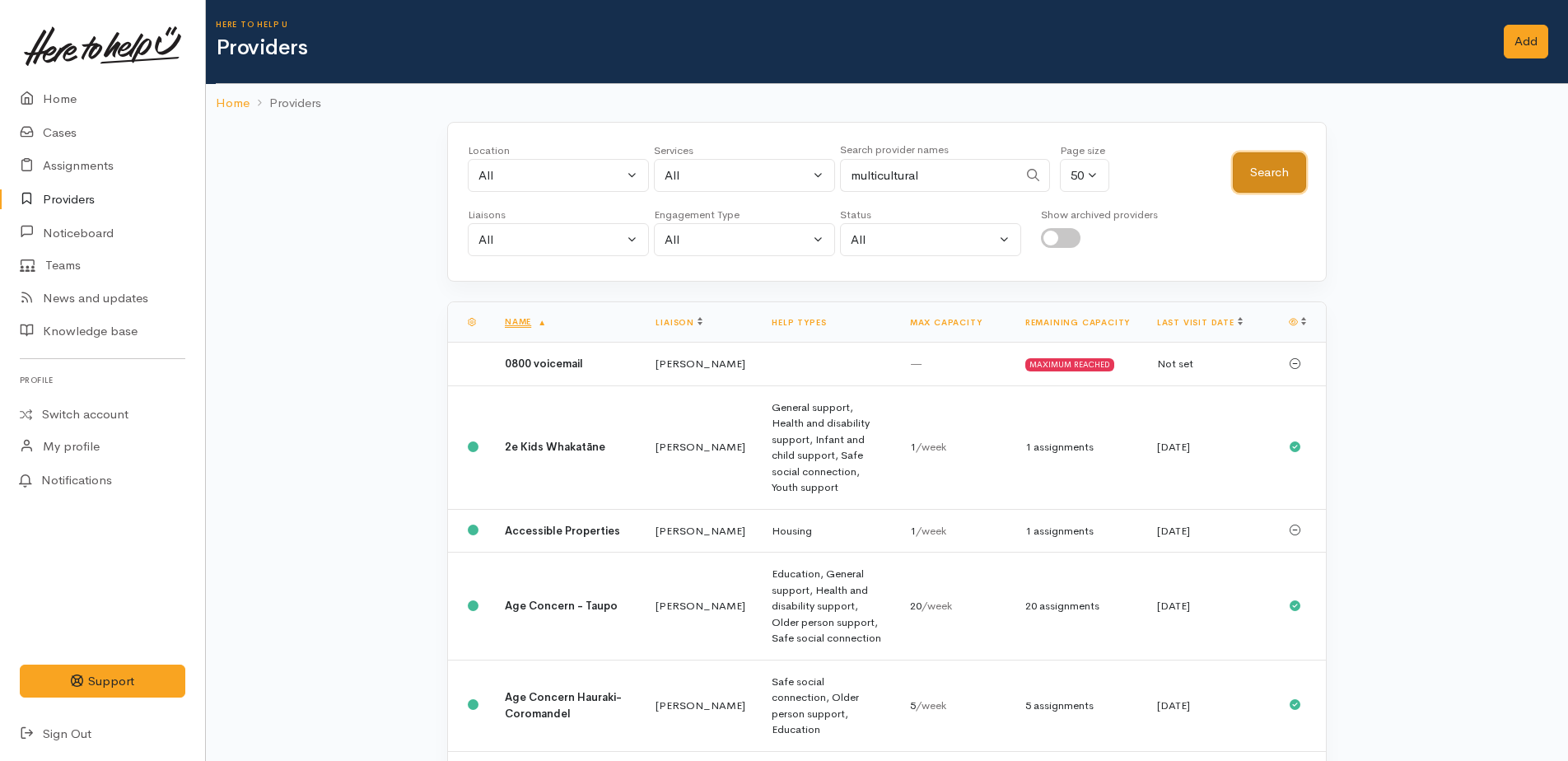
click at [1287, 178] on button "Search" at bounding box center [1269, 173] width 74 height 40
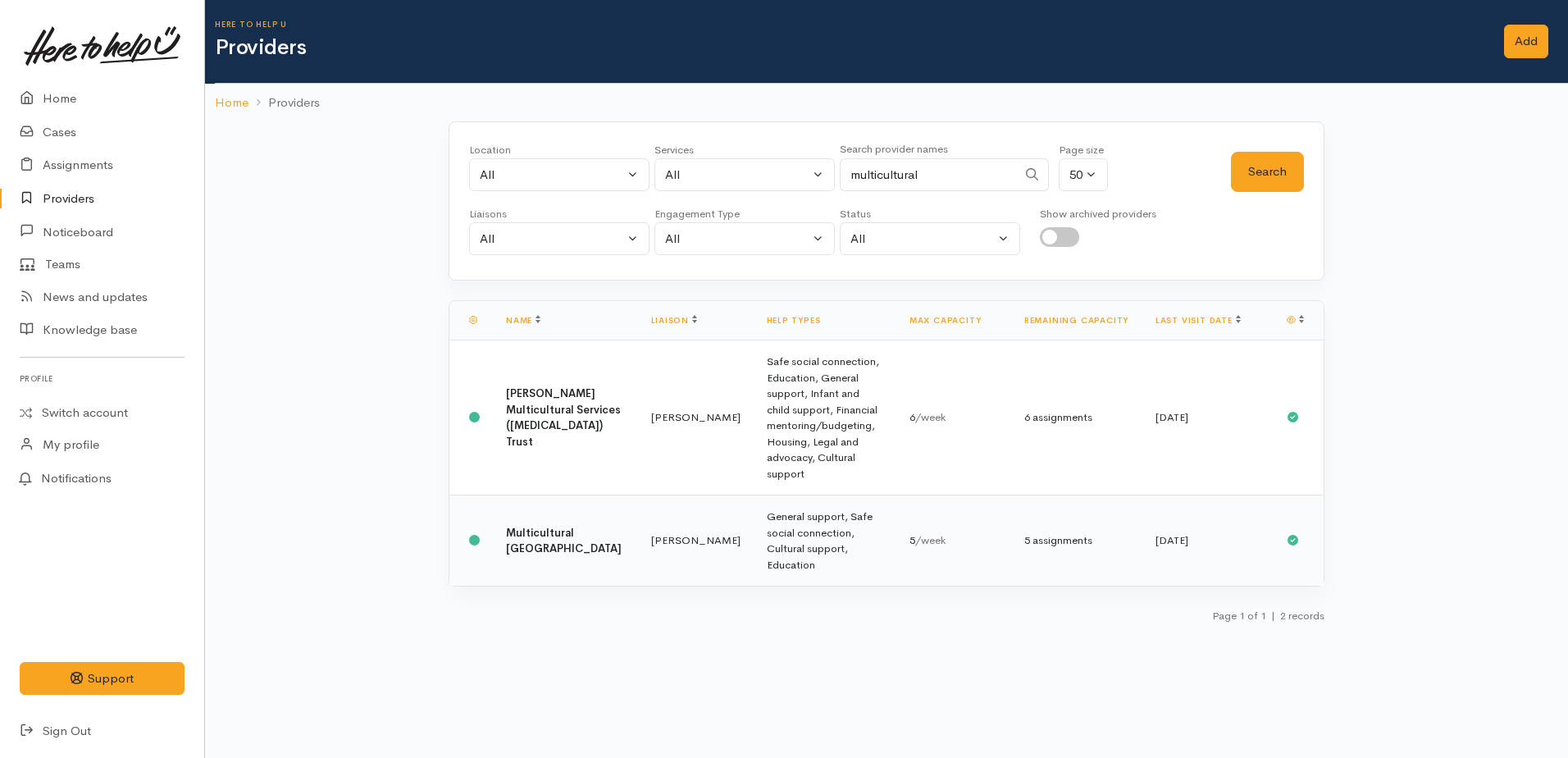
click at [753, 519] on td "General support, Safe social connection, Cultural support, Education" at bounding box center [825, 541] width 143 height 91
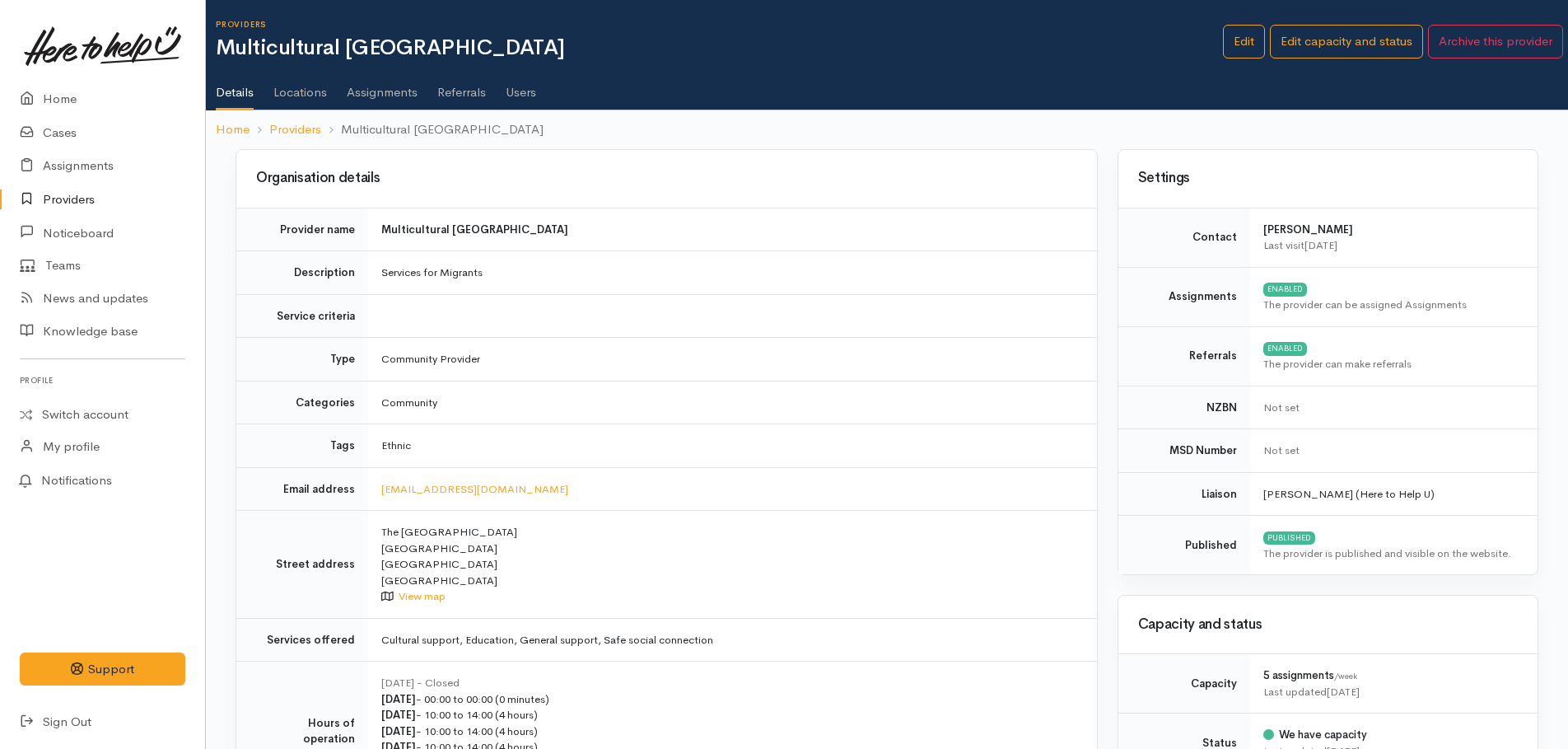
click at [488, 94] on ul "Details Locations Assignments Referrals Users" at bounding box center [891, 87] width 1352 height 47
click at [524, 102] on link "Users" at bounding box center [521, 86] width 31 height 46
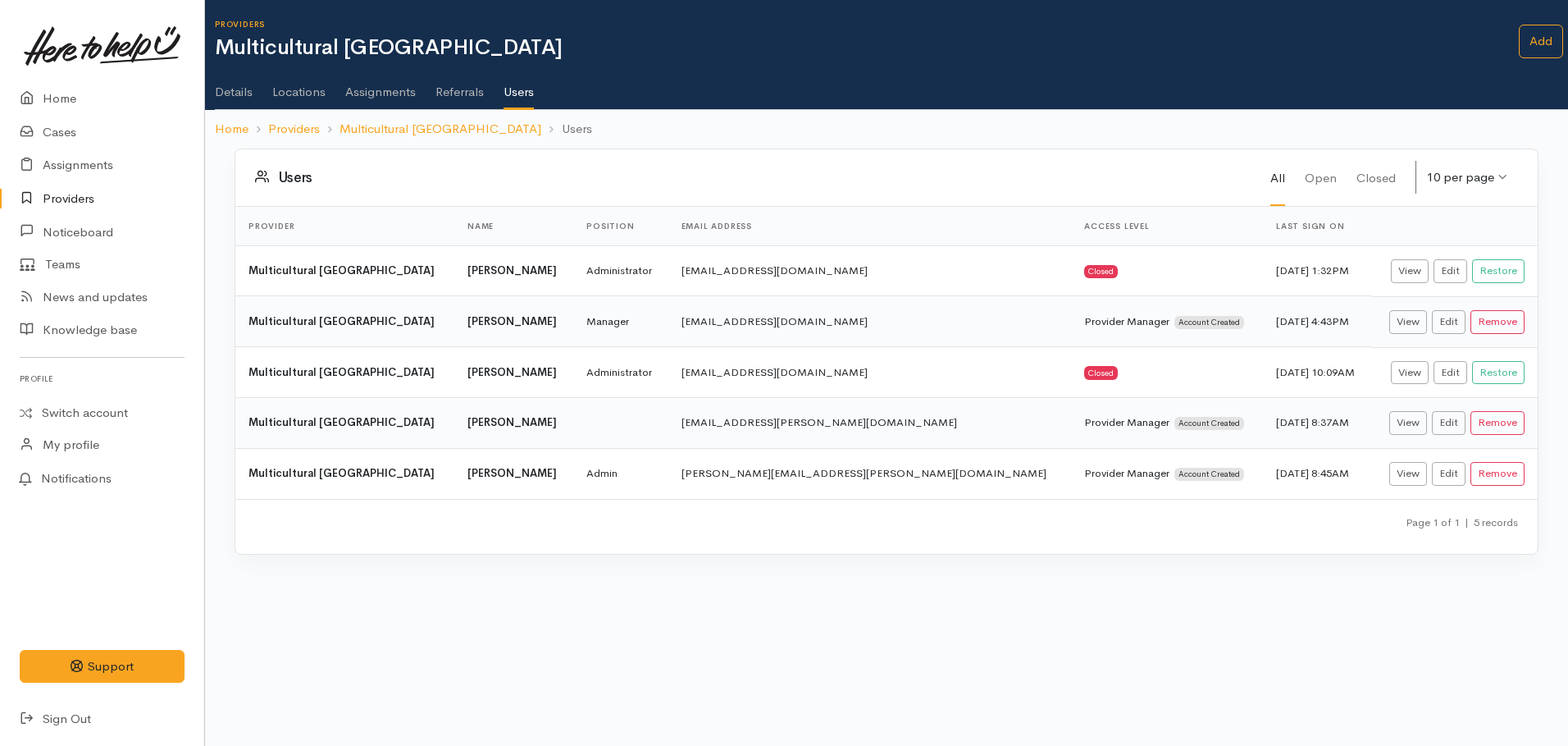
click at [291, 91] on link "Locations" at bounding box center [298, 86] width 53 height 46
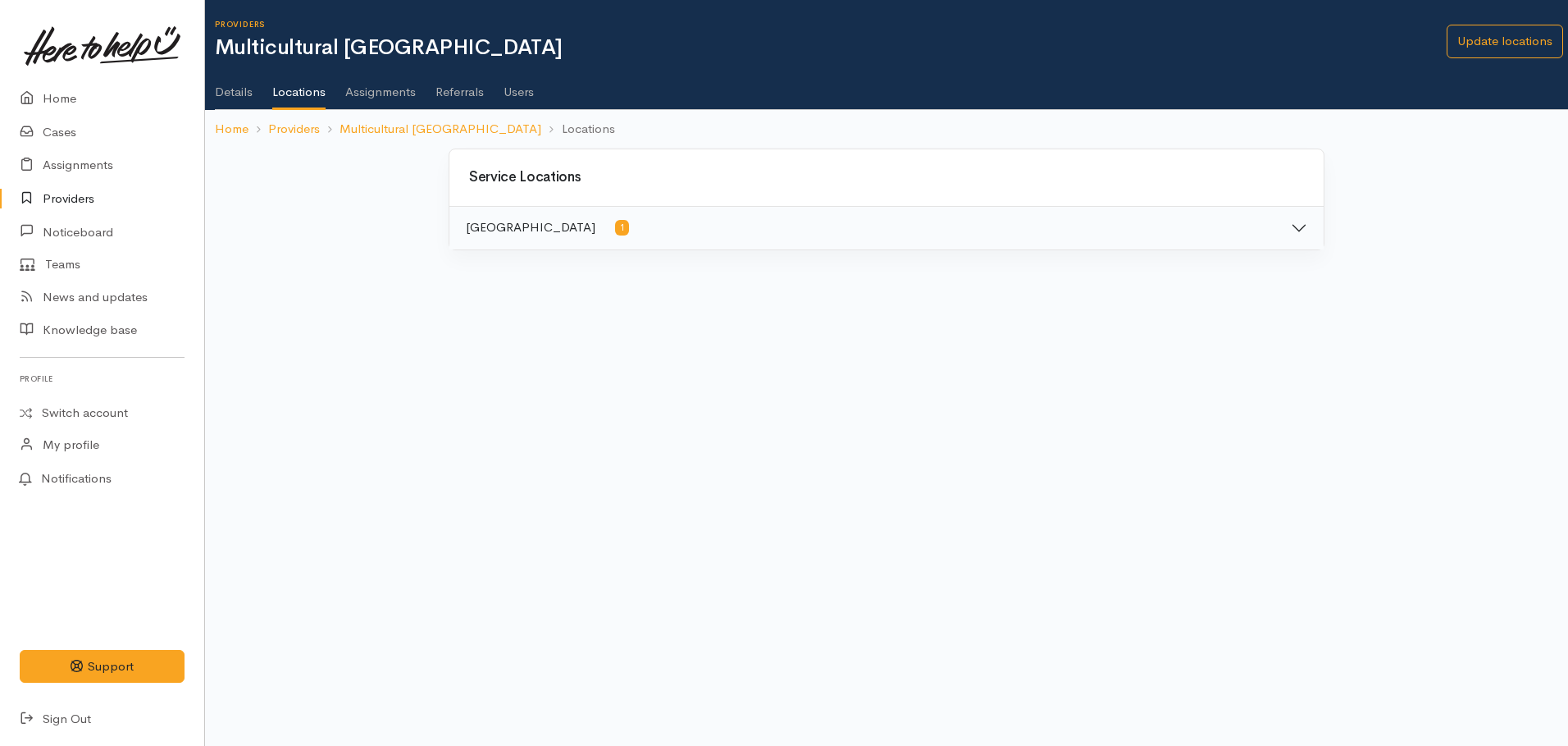
click at [223, 87] on link "Details" at bounding box center [233, 86] width 37 height 46
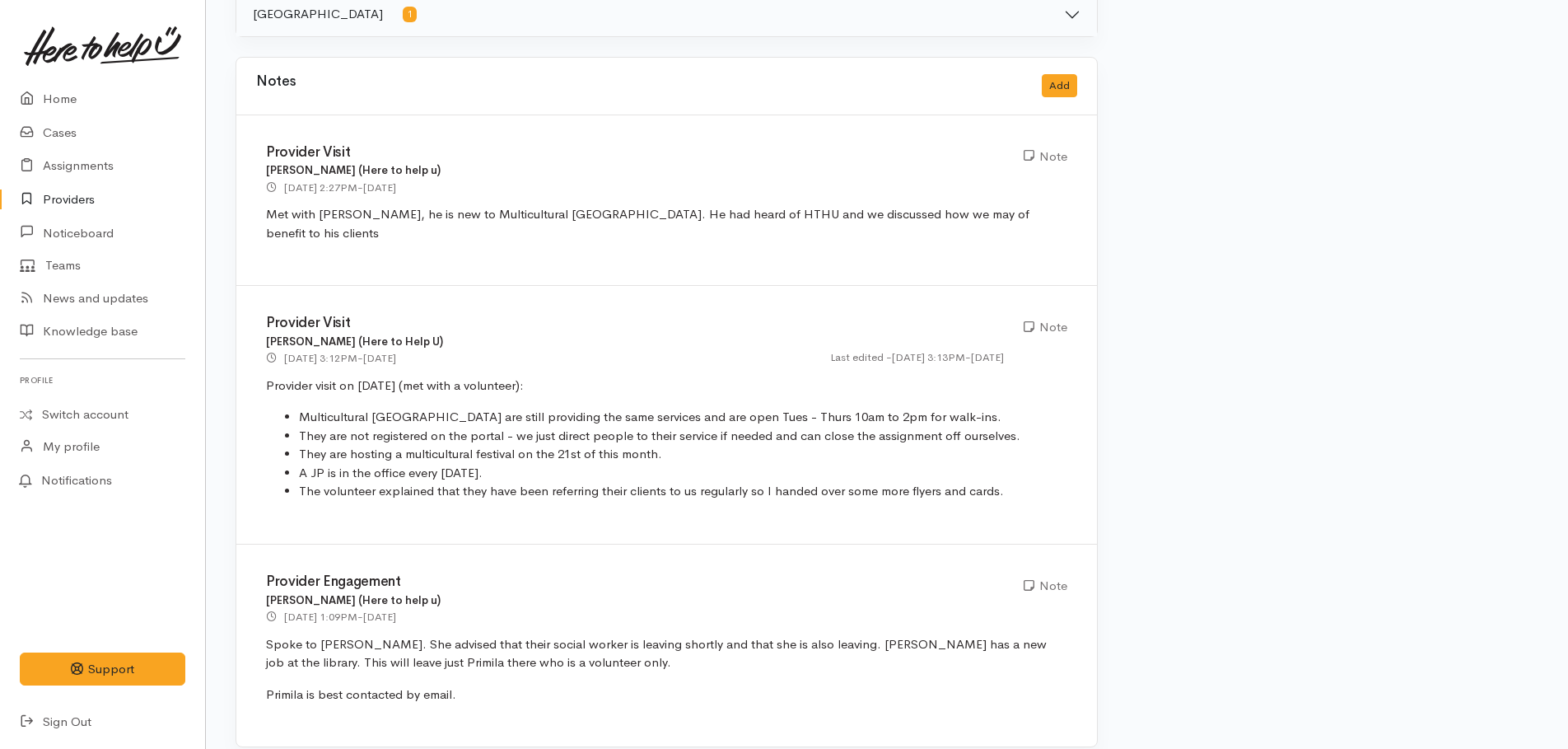
scroll to position [849, 0]
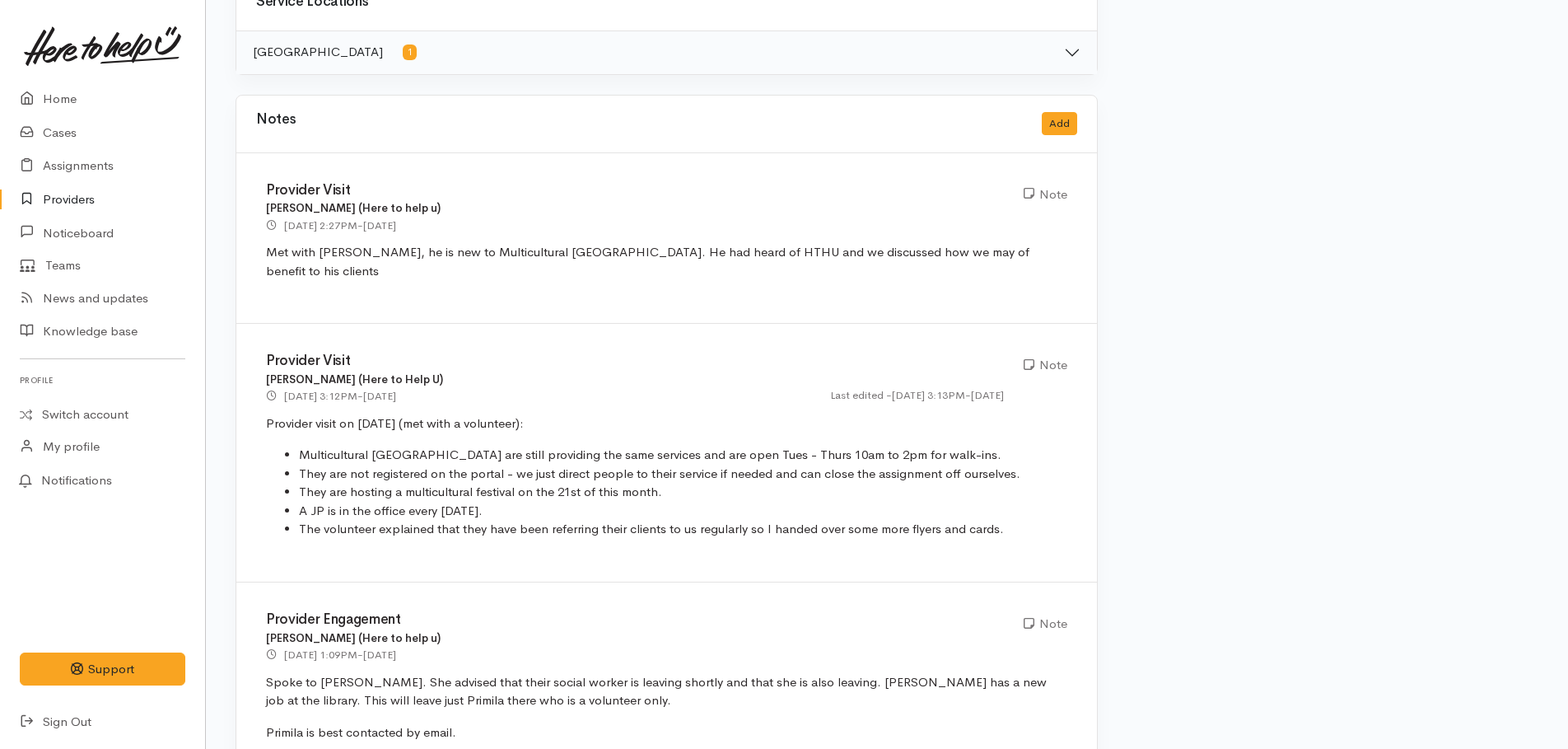
drag, startPoint x: 139, startPoint y: 43, endPoint x: 109, endPoint y: 4, distance: 49.2
click at [139, 43] on img at bounding box center [102, 46] width 158 height 39
